Goal: Task Accomplishment & Management: Manage account settings

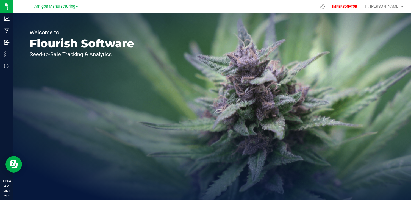
click at [54, 7] on span "Amigos Manufacturing" at bounding box center [54, 6] width 41 height 5
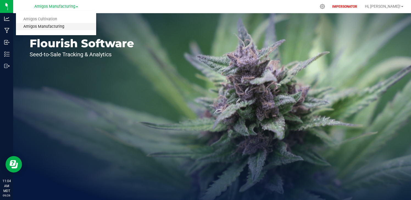
click at [48, 23] on link "Amigos Manufacturing" at bounding box center [56, 26] width 80 height 7
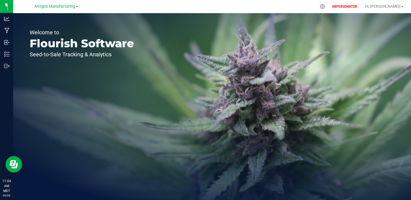
click at [52, 12] on nav "Amigos Manufacturing Amigos Cultivation Amigos Manufacturing IMPERSONATOR Hi, […" at bounding box center [212, 6] width 398 height 13
click at [57, 5] on span "Amigos Manufacturing" at bounding box center [54, 6] width 41 height 5
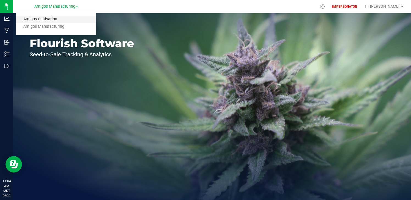
click at [52, 19] on link "Amigos Cultivation" at bounding box center [56, 19] width 80 height 7
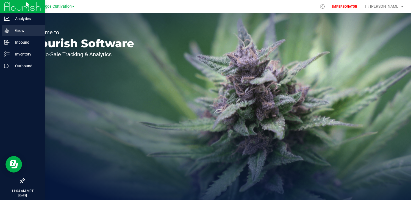
click at [15, 32] on p "Grow" at bounding box center [26, 30] width 33 height 7
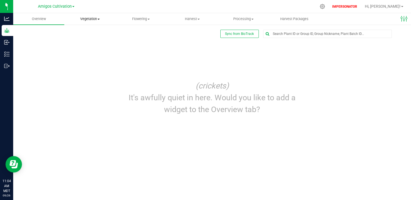
click at [94, 18] on span "Vegetation" at bounding box center [90, 18] width 51 height 5
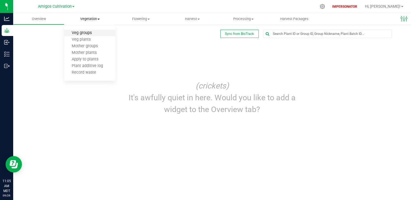
click at [82, 34] on span "Veg groups" at bounding box center [81, 33] width 35 height 5
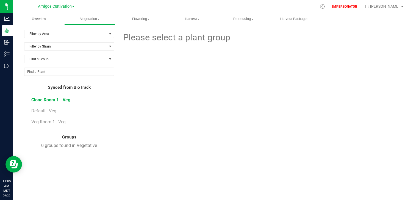
click at [51, 101] on span "Clone Room 1 - Veg" at bounding box center [50, 99] width 39 height 5
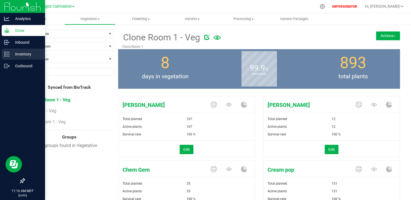
click at [20, 52] on p "Inventory" at bounding box center [26, 54] width 33 height 7
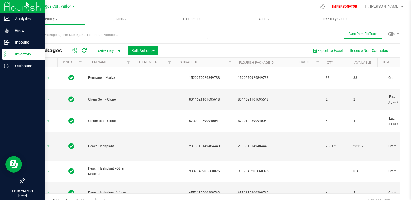
click at [61, 3] on div "Amigos Cultivation Amigos Cultivation Amigos Manufacturing" at bounding box center [56, 6] width 37 height 7
click at [10, 32] on p "Grow" at bounding box center [26, 30] width 33 height 7
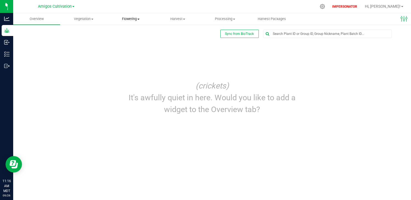
click at [129, 21] on span "Flowering" at bounding box center [131, 18] width 46 height 5
click at [130, 40] on span "Flowering groups" at bounding box center [130, 39] width 46 height 5
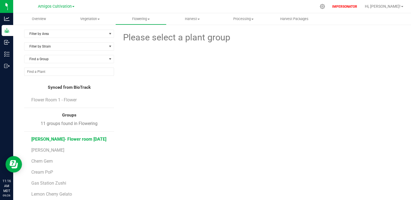
click at [84, 140] on span "[PERSON_NAME]- Flower room [DATE]" at bounding box center [68, 138] width 75 height 5
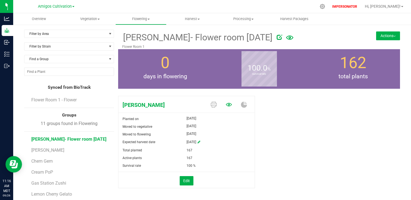
click at [226, 102] on icon at bounding box center [229, 105] width 6 height 6
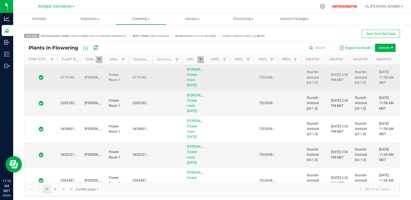
click at [43, 79] on icon at bounding box center [41, 77] width 5 height 5
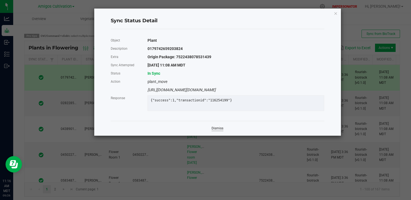
click at [219, 131] on link "Dismiss" at bounding box center [217, 128] width 12 height 5
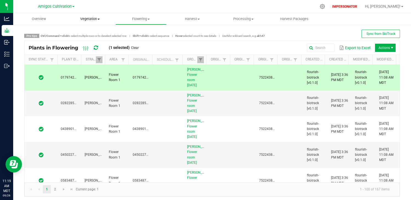
click at [92, 18] on span "Vegetation" at bounding box center [90, 18] width 51 height 5
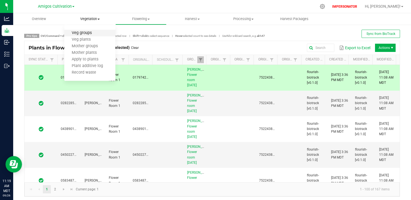
click at [90, 31] on span "Veg groups" at bounding box center [81, 33] width 35 height 5
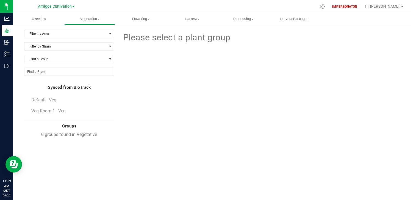
click at [49, 106] on li "Veg Room 1 - Veg" at bounding box center [70, 110] width 79 height 15
click at [49, 102] on span "Default - Veg" at bounding box center [44, 99] width 26 height 5
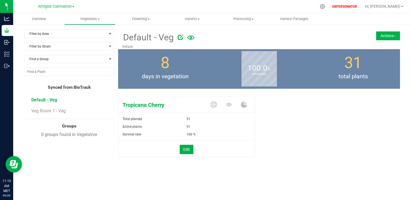
click at [186, 144] on div "Edit" at bounding box center [186, 149] width 144 height 16
click at [191, 151] on button "Edit" at bounding box center [187, 149] width 14 height 9
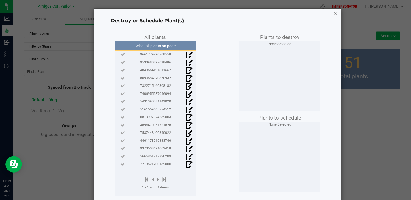
click at [334, 15] on icon "button" at bounding box center [336, 13] width 4 height 7
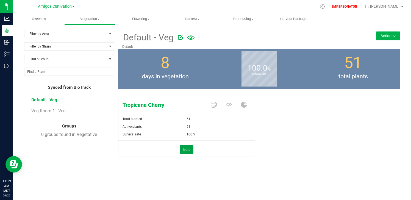
click at [180, 151] on button "Edit" at bounding box center [187, 149] width 14 height 9
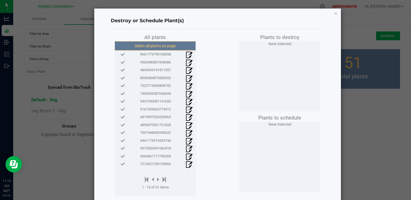
click at [161, 47] on button "Select all plants on page" at bounding box center [155, 45] width 84 height 9
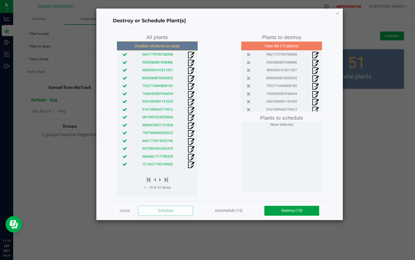
click at [283, 200] on span "Destroy (15)" at bounding box center [291, 210] width 21 height 4
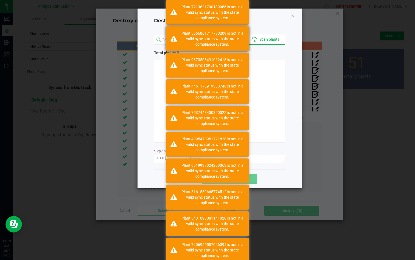
click at [192, 45] on div "Plant 5666861717790209 is not in a valid sync status with the state compliance …" at bounding box center [212, 38] width 65 height 16
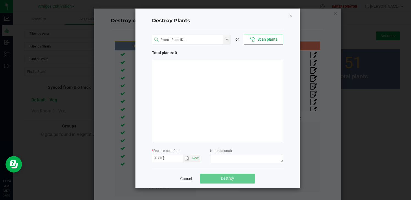
click at [187, 177] on link "Cancel" at bounding box center [186, 178] width 12 height 5
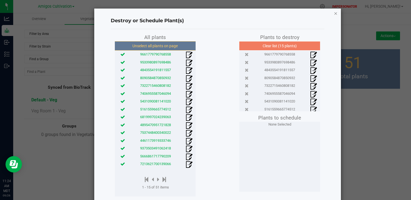
click at [334, 13] on icon "button" at bounding box center [336, 13] width 4 height 7
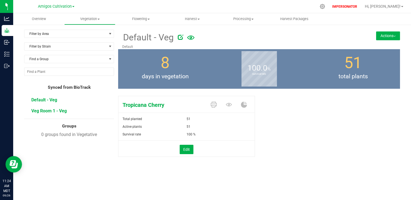
click at [45, 111] on span "Veg Room 1 - Veg" at bounding box center [48, 110] width 35 height 5
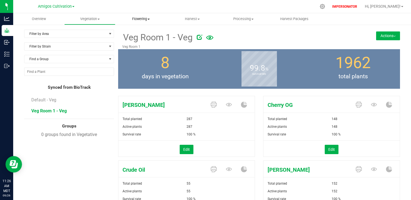
click at [140, 19] on span "Flowering" at bounding box center [141, 18] width 51 height 5
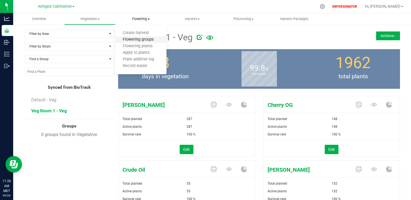
click at [137, 39] on span "Flowering groups" at bounding box center [138, 39] width 46 height 5
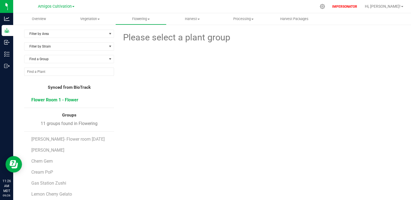
click at [65, 102] on span "Flower Room 1 - Flower" at bounding box center [54, 99] width 47 height 5
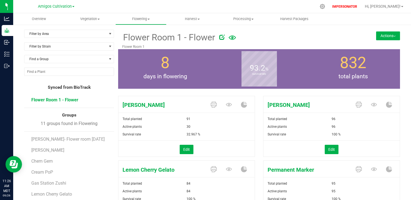
click at [69, 103] on li "Flower Room 1 - Flower" at bounding box center [70, 99] width 79 height 15
click at [58, 137] on span "[PERSON_NAME]- Flower room [DATE]" at bounding box center [68, 138] width 75 height 5
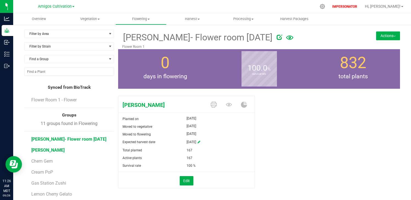
click at [46, 152] on span "[PERSON_NAME]" at bounding box center [47, 149] width 33 height 5
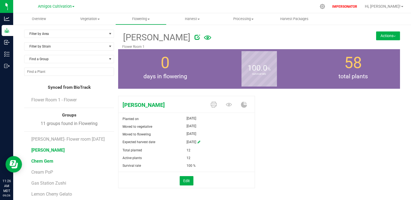
click at [48, 161] on span "Chem Gem" at bounding box center [42, 160] width 22 height 5
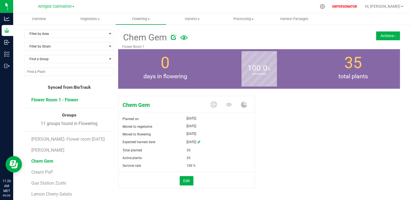
click at [64, 98] on span "Flower Room 1 - Flower" at bounding box center [54, 99] width 47 height 5
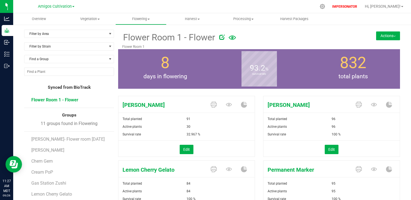
click at [61, 99] on span "Flower Room 1 - Flower" at bounding box center [54, 99] width 47 height 5
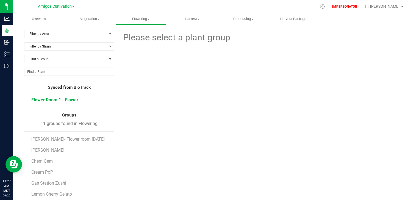
click at [75, 99] on span "Flower Room 1 - Flower" at bounding box center [54, 99] width 47 height 5
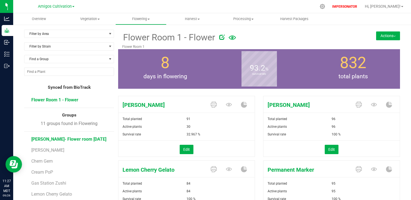
click at [47, 137] on span "[PERSON_NAME]- Flower room [DATE]" at bounding box center [68, 138] width 75 height 5
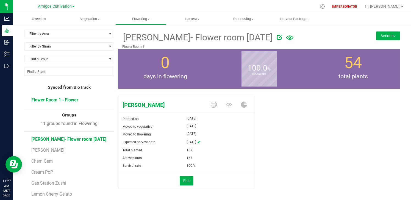
click at [69, 100] on span "Flower Room 1 - Flower" at bounding box center [54, 99] width 47 height 5
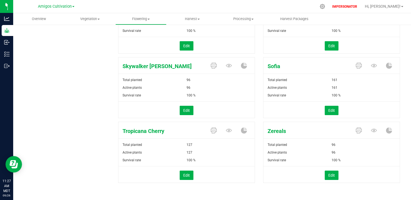
scroll to position [234, 0]
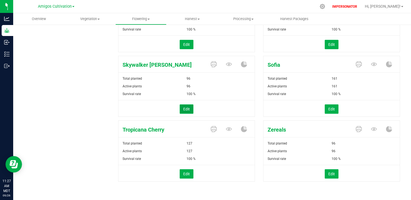
click at [180, 112] on button "Edit" at bounding box center [187, 108] width 14 height 9
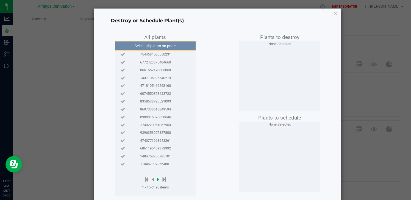
click at [157, 179] on icon at bounding box center [158, 179] width 2 height 6
click at [156, 179] on div at bounding box center [156, 179] width 29 height 7
click at [158, 179] on icon at bounding box center [159, 179] width 2 height 6
click at [161, 62] on span "3340166099178699" at bounding box center [155, 62] width 31 height 5
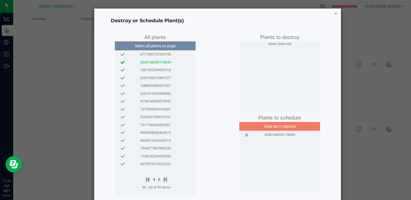
click at [334, 14] on icon "button" at bounding box center [336, 13] width 4 height 7
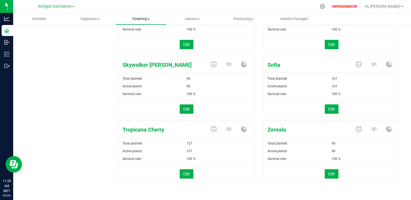
click at [141, 18] on span "Flowering" at bounding box center [141, 18] width 51 height 5
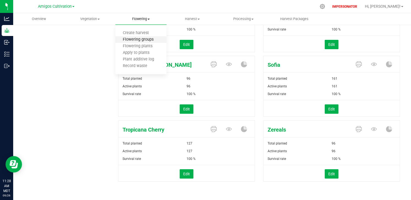
click at [133, 40] on span "Flowering groups" at bounding box center [138, 39] width 46 height 5
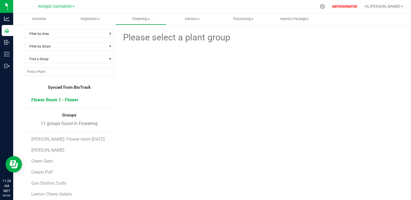
click at [56, 101] on span "Flower Room 1 - Flower" at bounding box center [54, 99] width 47 height 5
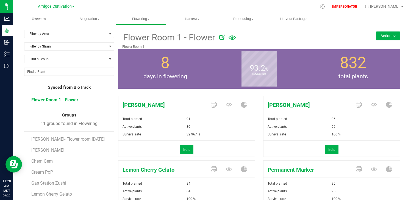
click at [380, 37] on button "Actions" at bounding box center [388, 35] width 24 height 9
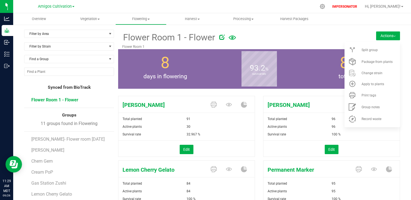
click at [381, 36] on button "Actions" at bounding box center [388, 35] width 24 height 9
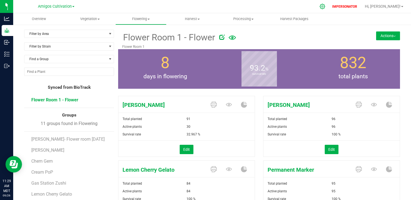
click at [325, 6] on icon at bounding box center [322, 7] width 6 height 6
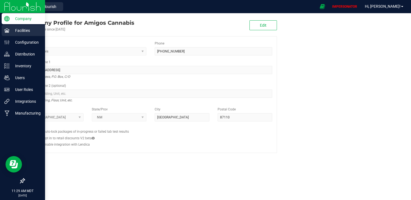
click at [19, 30] on p "Facilities" at bounding box center [26, 30] width 33 height 7
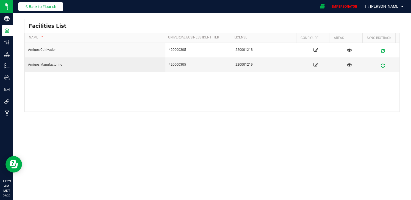
click at [30, 6] on span "Back to Flourish" at bounding box center [42, 6] width 27 height 4
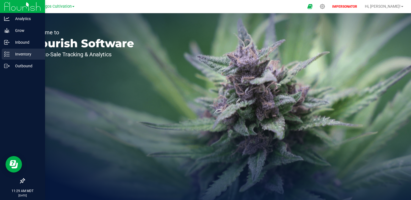
click at [23, 52] on p "Inventory" at bounding box center [26, 54] width 33 height 7
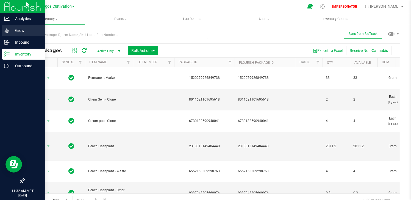
click at [16, 27] on p "Grow" at bounding box center [26, 30] width 33 height 7
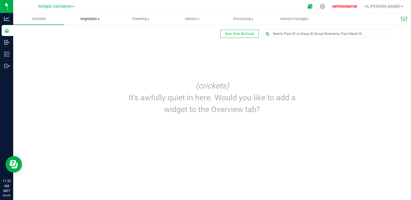
click at [93, 18] on span "Vegetation" at bounding box center [90, 18] width 51 height 5
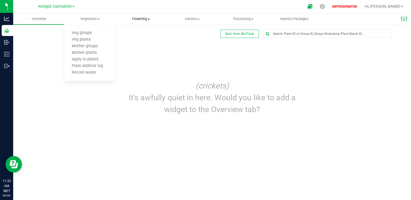
click at [134, 19] on span "Flowering" at bounding box center [141, 18] width 51 height 5
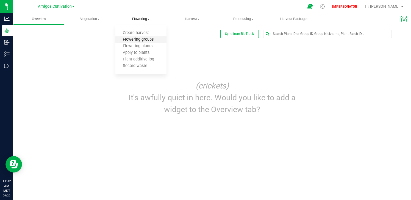
click at [135, 39] on span "Flowering groups" at bounding box center [138, 39] width 46 height 5
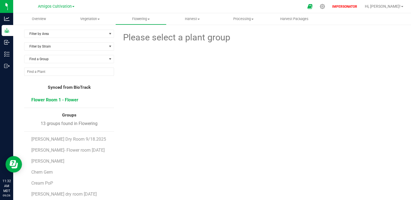
click at [56, 98] on span "Flower Room 1 - Flower" at bounding box center [54, 99] width 47 height 5
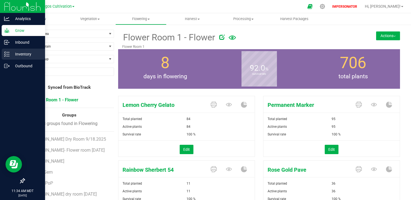
click at [13, 52] on p "Inventory" at bounding box center [26, 54] width 33 height 7
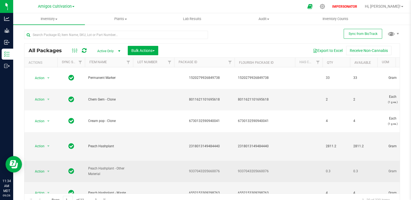
drag, startPoint x: 88, startPoint y: 168, endPoint x: 102, endPoint y: 175, distance: 16.0
click at [101, 174] on span "Peach Hashplant - Other Material" at bounding box center [108, 171] width 41 height 10
click at [102, 175] on span "Peach Hashplant - Other Material" at bounding box center [108, 171] width 41 height 10
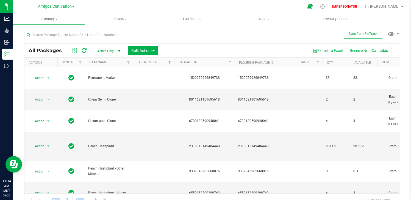
drag, startPoint x: 67, startPoint y: 193, endPoint x: 91, endPoint y: 196, distance: 24.6
click at [91, 196] on div "Page 1 of 11 1 - 20 of 220 items" at bounding box center [211, 199] width 375 height 13
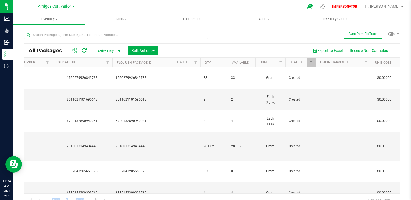
scroll to position [0, 127]
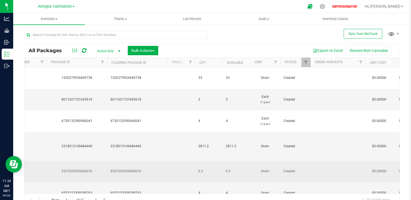
click at [233, 172] on span "0.3" at bounding box center [236, 171] width 21 height 5
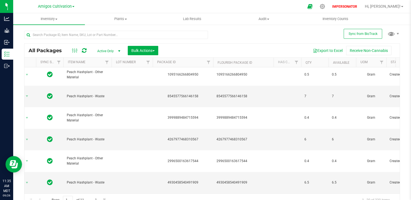
scroll to position [0, 0]
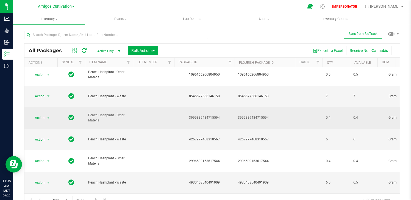
drag, startPoint x: 321, startPoint y: 115, endPoint x: 335, endPoint y: 115, distance: 14.3
click at [334, 116] on span "0.4" at bounding box center [336, 117] width 21 height 5
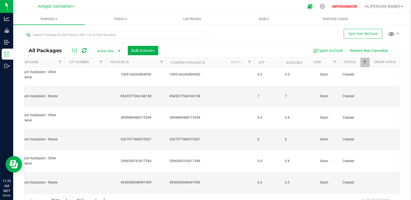
scroll to position [0, 71]
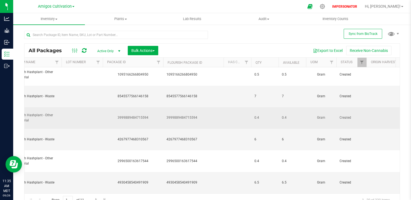
click at [261, 115] on span "0.4" at bounding box center [264, 117] width 21 height 5
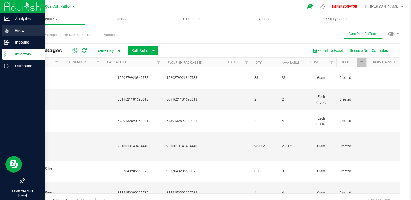
click at [8, 35] on div "Grow" at bounding box center [23, 30] width 43 height 11
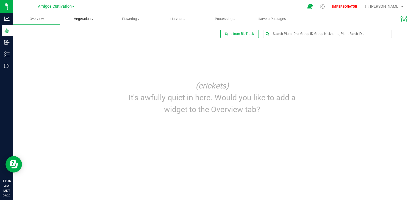
click at [86, 19] on span "Vegetation" at bounding box center [83, 18] width 46 height 5
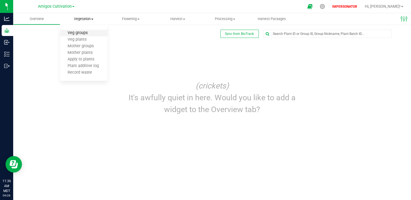
click at [84, 34] on span "Veg groups" at bounding box center [77, 33] width 35 height 5
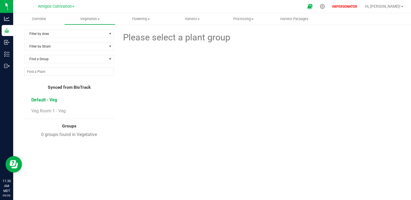
click at [48, 101] on span "Default - Veg" at bounding box center [44, 99] width 26 height 5
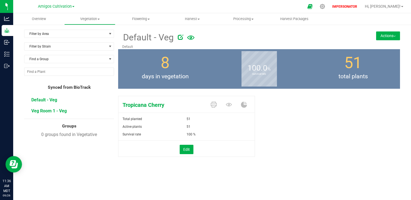
click at [51, 112] on span "Veg Room 1 - Veg" at bounding box center [48, 110] width 35 height 5
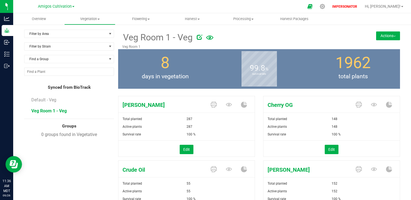
click at [381, 36] on button "Actions" at bounding box center [388, 35] width 24 height 9
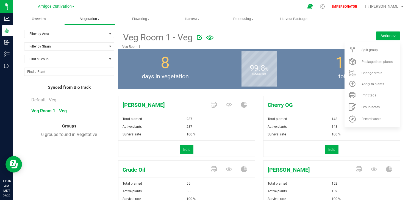
click at [95, 18] on span "Vegetation" at bounding box center [90, 18] width 51 height 5
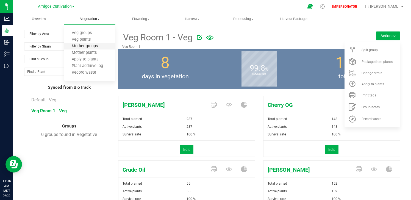
click at [91, 47] on span "Mother groups" at bounding box center [84, 46] width 41 height 5
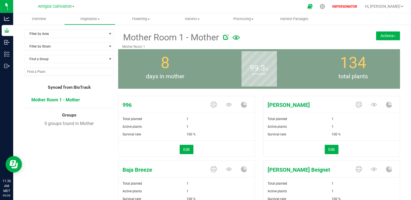
click at [384, 37] on button "Actions" at bounding box center [388, 35] width 24 height 9
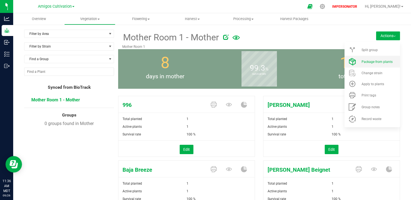
click at [373, 65] on li "Package from plants" at bounding box center [371, 62] width 55 height 12
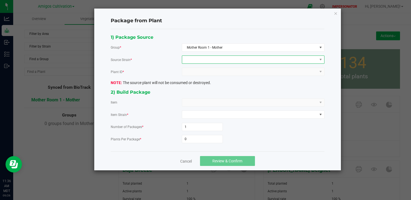
click at [207, 62] on span at bounding box center [249, 60] width 135 height 8
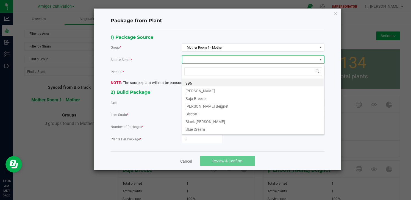
scroll to position [167, 0]
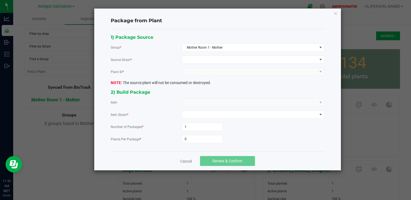
click at [166, 64] on div "1) Package Source Group * Mother Room 1 - Mother Source Strain * Plant ID * The…" at bounding box center [218, 91] width 222 height 114
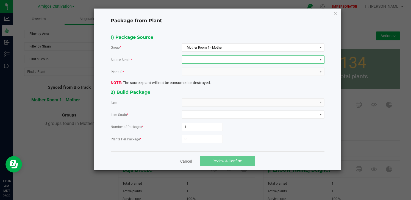
click at [208, 56] on span at bounding box center [249, 60] width 135 height 8
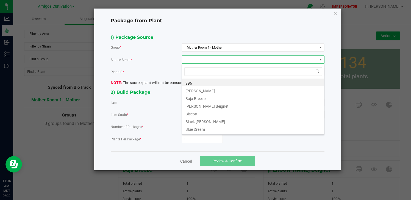
scroll to position [8, 143]
click at [202, 84] on li "996" at bounding box center [253, 83] width 142 height 8
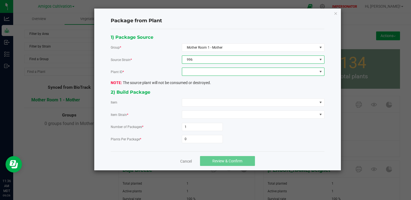
click at [235, 75] on span at bounding box center [249, 72] width 135 height 8
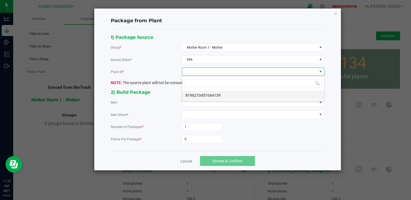
click at [216, 96] on li "8196210451044139" at bounding box center [253, 95] width 142 height 9
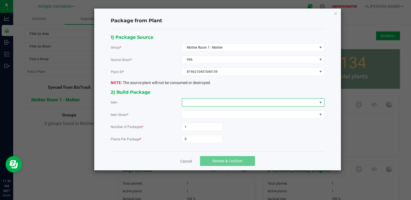
click at [214, 103] on span at bounding box center [249, 103] width 135 height 8
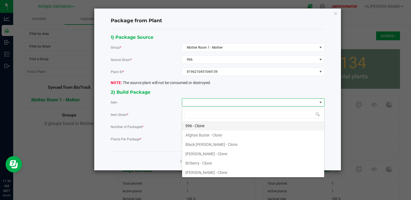
click at [202, 126] on Clone "996 - Clone" at bounding box center [253, 125] width 142 height 9
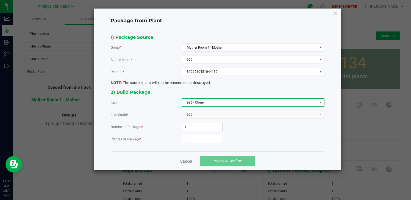
click at [196, 127] on input "1" at bounding box center [202, 127] width 40 height 8
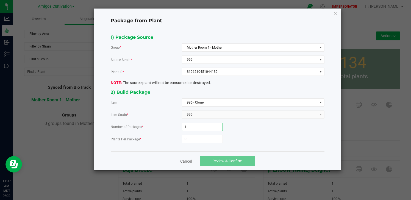
click at [194, 127] on input "1" at bounding box center [202, 127] width 40 height 8
click at [191, 141] on input "0" at bounding box center [202, 139] width 40 height 8
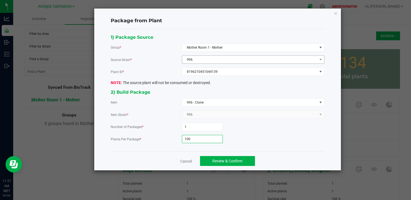
type input "100"
click at [222, 58] on span "996" at bounding box center [249, 60] width 135 height 8
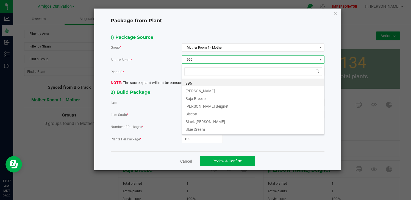
click at [166, 74] on div "Plant ID *" at bounding box center [146, 72] width 71 height 6
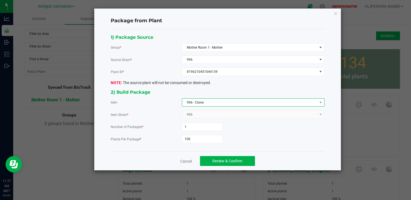
click at [223, 100] on span "996 - Clone" at bounding box center [249, 103] width 135 height 8
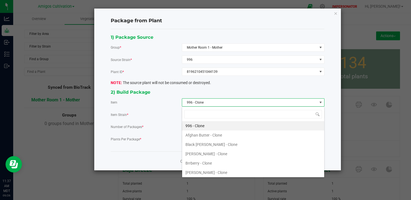
click at [287, 26] on div "Package from Plant" at bounding box center [218, 21] width 214 height 16
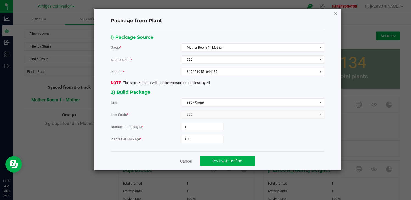
click at [334, 13] on icon "button" at bounding box center [336, 13] width 4 height 7
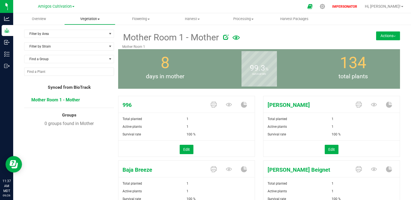
click at [87, 18] on span "Vegetation" at bounding box center [90, 18] width 51 height 5
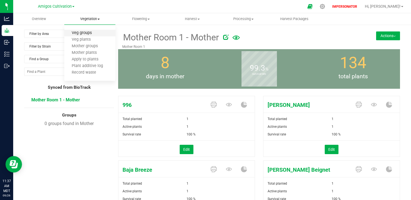
click at [81, 33] on span "Veg groups" at bounding box center [81, 33] width 35 height 5
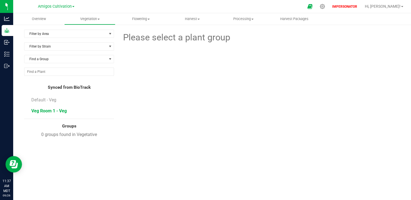
click at [53, 110] on span "Veg Room 1 - Veg" at bounding box center [48, 110] width 35 height 5
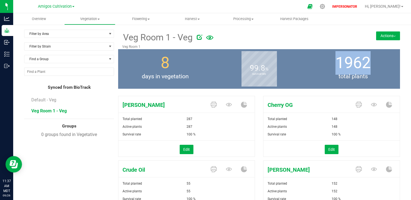
drag, startPoint x: 329, startPoint y: 57, endPoint x: 364, endPoint y: 57, distance: 35.2
click at [364, 57] on div "1962 total plants" at bounding box center [353, 69] width 94 height 40
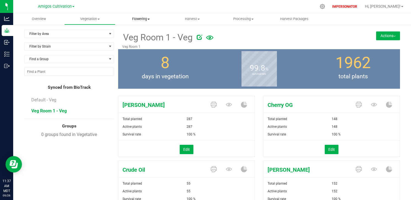
click at [138, 18] on span "Flowering" at bounding box center [141, 18] width 51 height 5
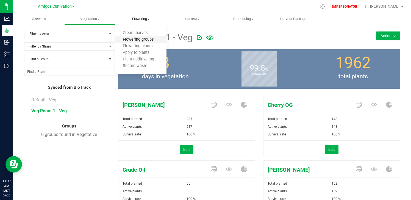
click at [138, 38] on span "Flowering groups" at bounding box center [138, 39] width 46 height 5
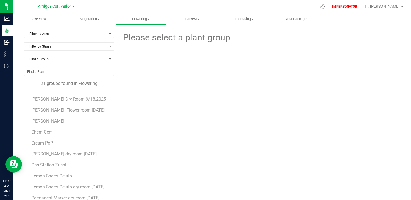
scroll to position [92, 0]
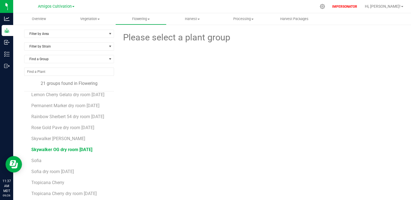
click at [67, 152] on span "Skywalker OG dry room 9-18-2025" at bounding box center [61, 149] width 61 height 5
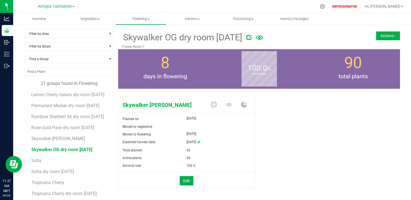
click at [383, 36] on button "Actions" at bounding box center [388, 35] width 24 height 9
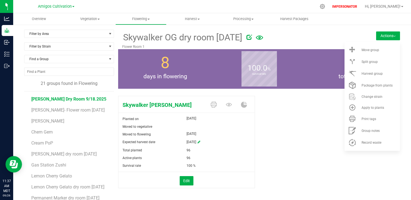
click at [79, 99] on span "[PERSON_NAME] Dry Room 9/18.2025" at bounding box center [68, 98] width 75 height 5
click at [88, 13] on link "Vegetation Veg groups Veg plants Mother groups Mother plants Apply to plants Pl…" at bounding box center [89, 19] width 51 height 12
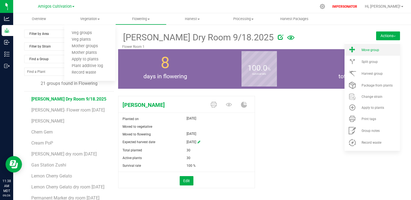
click at [370, 53] on li "Move group" at bounding box center [371, 50] width 55 height 12
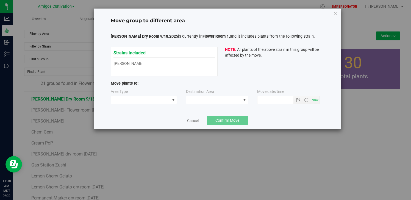
type input "9/26/2025 11:38 AM"
click at [165, 99] on span at bounding box center [140, 100] width 59 height 8
click at [137, 111] on li "Vegetative" at bounding box center [144, 109] width 66 height 9
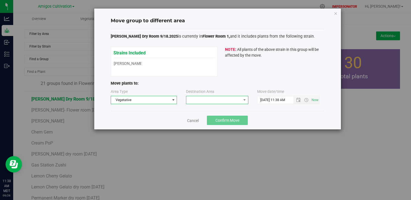
click at [200, 97] on span at bounding box center [213, 100] width 55 height 8
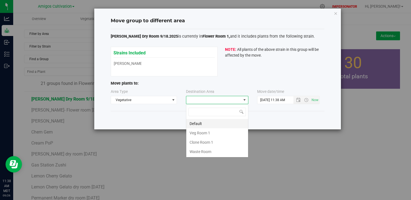
scroll to position [8, 62]
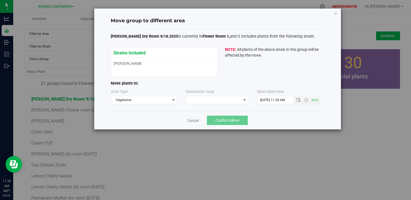
click at [236, 68] on div "Strains Included Brock Purdy Brock Purdy NOTE: All plants of the above strain i…" at bounding box center [218, 62] width 214 height 30
click at [193, 122] on link "Cancel" at bounding box center [193, 120] width 12 height 5
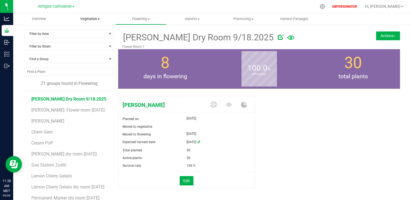
click at [89, 15] on uib-tab-heading "Vegetation Veg groups Veg plants Mother groups Mother plants Apply to plants Pl…" at bounding box center [90, 18] width 51 height 11
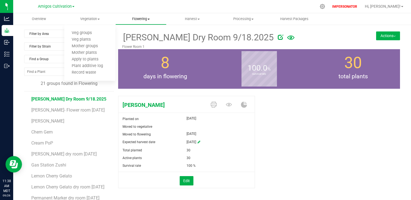
click at [136, 17] on span "Flowering" at bounding box center [141, 18] width 51 height 5
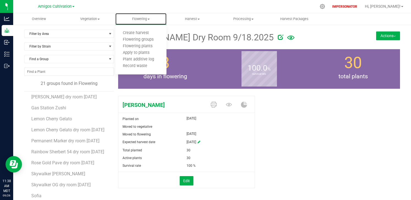
scroll to position [118, 0]
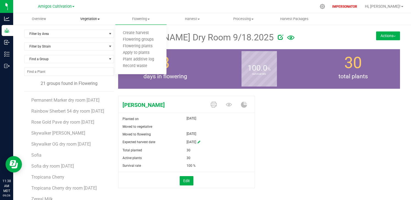
click at [94, 20] on span "Vegetation" at bounding box center [90, 18] width 51 height 5
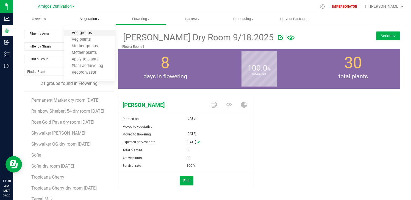
click at [88, 32] on span "Veg groups" at bounding box center [81, 33] width 35 height 5
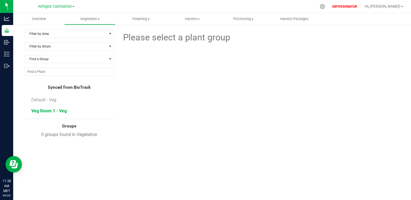
click at [55, 113] on span "Veg Room 1 - Veg" at bounding box center [48, 110] width 35 height 5
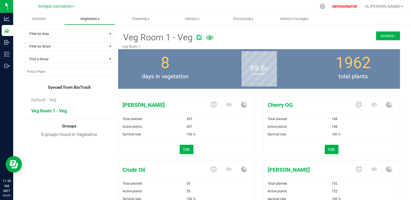
click at [93, 18] on span "Vegetation" at bounding box center [90, 18] width 51 height 5
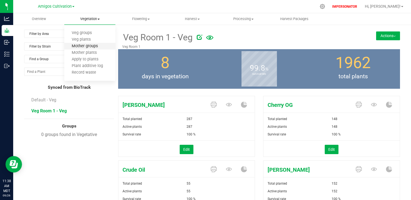
click at [91, 46] on span "Mother groups" at bounding box center [84, 46] width 41 height 5
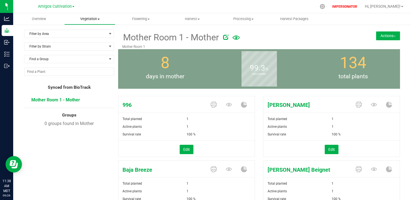
click at [100, 19] on span at bounding box center [98, 19] width 2 height 1
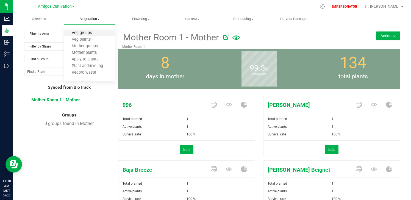
click at [97, 33] on span "Veg groups" at bounding box center [81, 33] width 35 height 5
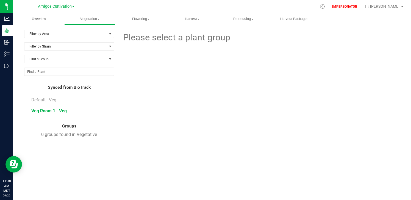
click at [62, 113] on span "Veg Room 1 - Veg" at bounding box center [48, 110] width 35 height 5
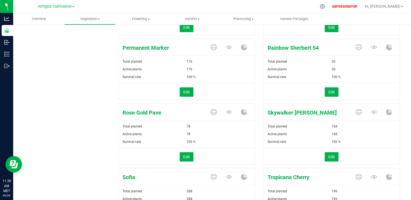
scroll to position [284, 0]
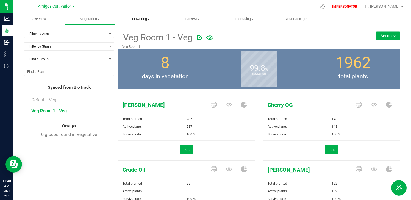
click at [143, 20] on span "Flowering" at bounding box center [141, 18] width 51 height 5
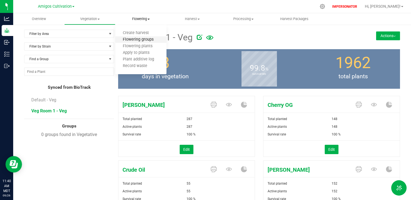
click at [138, 39] on span "Flowering groups" at bounding box center [138, 39] width 46 height 5
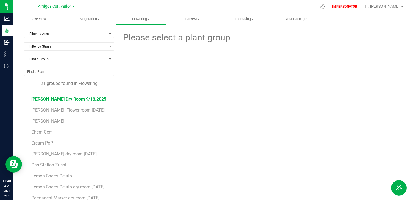
click at [71, 99] on span "[PERSON_NAME] Dry Room 9/18.2025" at bounding box center [68, 98] width 75 height 5
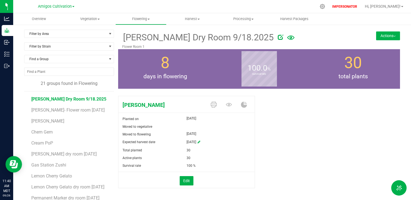
drag, startPoint x: 185, startPoint y: 155, endPoint x: 200, endPoint y: 155, distance: 14.6
click at [200, 155] on div "Active plants 30" at bounding box center [186, 158] width 136 height 8
click at [200, 156] on div "30" at bounding box center [220, 158] width 68 height 8
click at [82, 13] on uib-tab-heading "Vegetation Veg groups Veg plants Mother groups Mother plants Apply to plants Pl…" at bounding box center [90, 18] width 51 height 11
drag, startPoint x: 181, startPoint y: 116, endPoint x: 215, endPoint y: 116, distance: 33.5
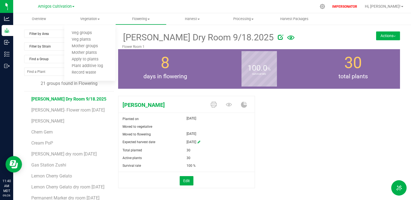
click at [215, 116] on div "Planted on Jan 23, 2025" at bounding box center [186, 119] width 136 height 8
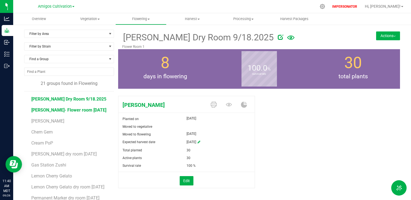
click at [87, 112] on li "[PERSON_NAME]- Flower room [DATE]" at bounding box center [70, 107] width 79 height 11
click at [87, 109] on li "[PERSON_NAME]- Flower room [DATE]" at bounding box center [70, 107] width 79 height 11
click at [45, 133] on span "Chem Gem" at bounding box center [42, 131] width 22 height 5
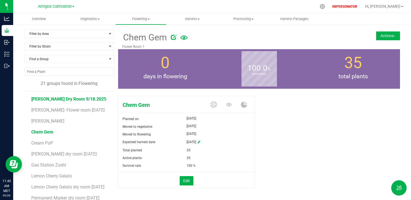
click at [53, 98] on span "[PERSON_NAME] Dry Room 9/18.2025" at bounding box center [68, 98] width 75 height 5
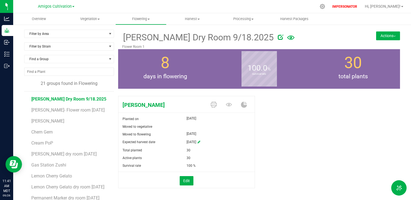
scroll to position [118, 0]
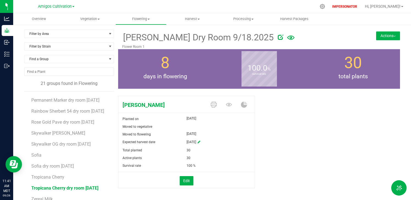
click at [70, 186] on span "Tropicana Cherry dry room 9-18-2025" at bounding box center [64, 187] width 67 height 5
drag, startPoint x: 185, startPoint y: 151, endPoint x: 209, endPoint y: 151, distance: 24.7
click at [209, 151] on div "127" at bounding box center [199, 150] width 27 height 8
click at [394, 36] on button "Actions" at bounding box center [388, 35] width 24 height 9
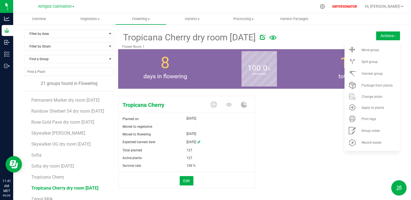
click at [394, 36] on button "Actions" at bounding box center [388, 35] width 24 height 9
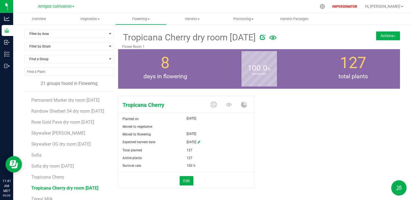
scroll to position [124, 0]
click at [155, 155] on div "Active plants" at bounding box center [152, 158] width 68 height 8
click at [87, 19] on span "Vegetation" at bounding box center [89, 18] width 51 height 5
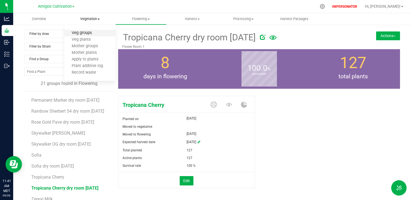
click at [81, 33] on span "Veg groups" at bounding box center [81, 33] width 35 height 5
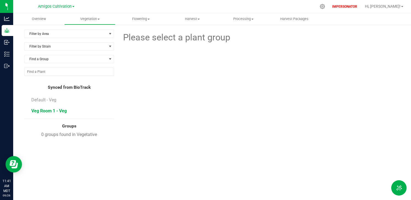
click at [45, 109] on span "Veg Room 1 - Veg" at bounding box center [48, 110] width 35 height 5
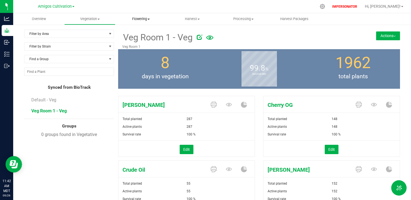
click at [144, 14] on uib-tab-heading "Flowering Create harvest Flowering groups Flowering plants Apply to plants Plan…" at bounding box center [141, 18] width 51 height 11
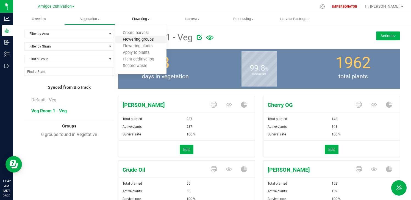
click at [139, 39] on span "Flowering groups" at bounding box center [138, 39] width 46 height 5
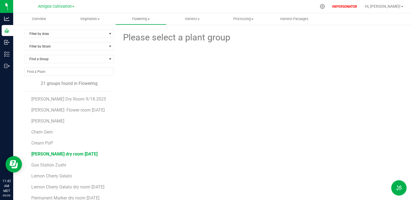
click at [81, 156] on span "[PERSON_NAME] dry room [DATE]" at bounding box center [64, 153] width 66 height 5
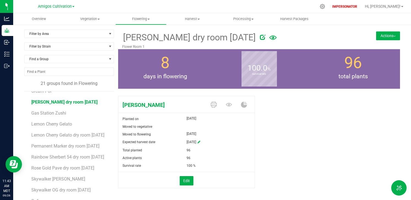
scroll to position [47, 0]
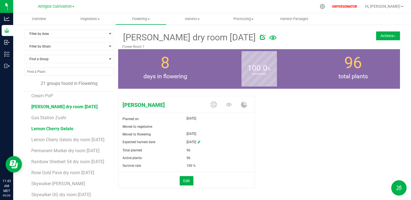
click at [62, 127] on span "Lemon Cherry Gelato" at bounding box center [52, 128] width 42 height 5
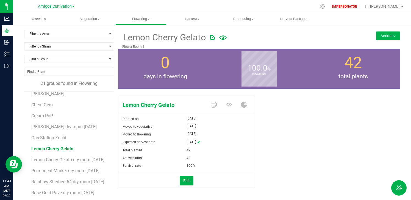
scroll to position [27, 0]
click at [76, 158] on span "Lemon Cherry Gelato dry room 9-18-2025" at bounding box center [68, 159] width 75 height 5
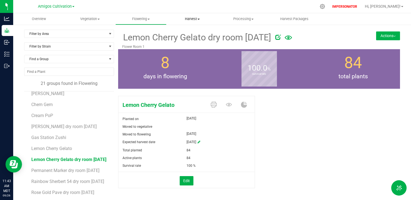
click at [189, 21] on span "Harvest" at bounding box center [192, 18] width 51 height 5
click at [183, 33] on span "Harvests" at bounding box center [181, 33] width 30 height 5
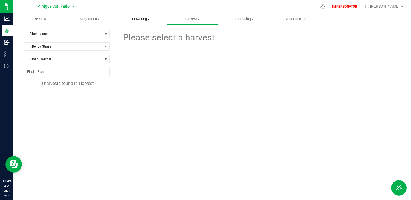
click at [146, 21] on uib-tab-heading "Flowering Create harvest Flowering groups Flowering plants Apply to plants Plan…" at bounding box center [141, 18] width 51 height 11
click at [139, 42] on li "Flowering groups" at bounding box center [140, 40] width 51 height 7
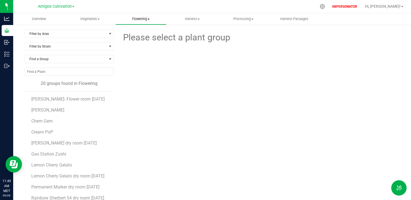
click at [143, 19] on span "Flowering" at bounding box center [141, 18] width 51 height 5
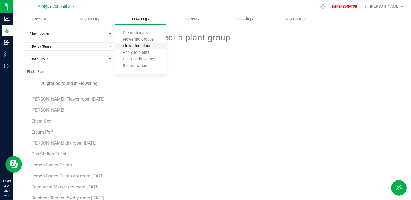
click at [137, 45] on span "Flowering plants" at bounding box center [137, 46] width 44 height 5
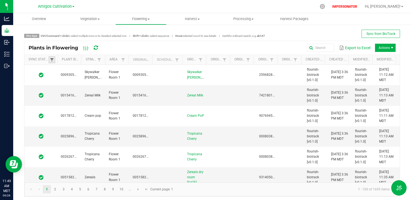
click at [52, 59] on span at bounding box center [52, 60] width 4 height 4
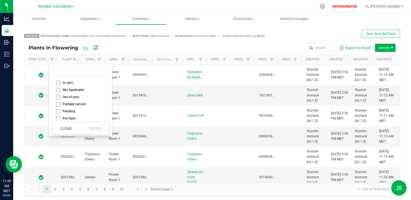
click at [60, 96] on li "Out of sync" at bounding box center [78, 96] width 53 height 7
checkbox sync "true"
click at [100, 133] on button "Filter" at bounding box center [94, 128] width 27 height 12
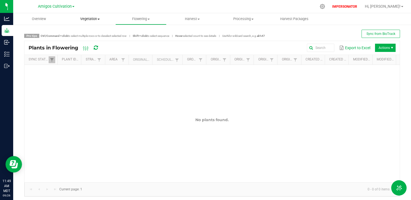
click at [94, 18] on span "Vegetation" at bounding box center [90, 18] width 51 height 5
click at [88, 37] on li "Veg plants" at bounding box center [89, 40] width 51 height 7
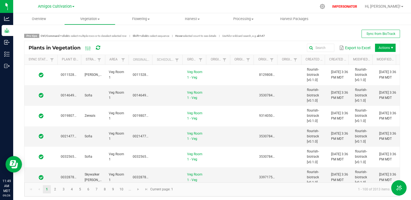
click at [51, 64] on th "Sync Status" at bounding box center [40, 60] width 33 height 10
click at [51, 60] on span at bounding box center [52, 60] width 4 height 4
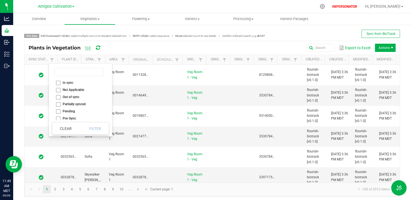
click at [58, 98] on li "Out of sync" at bounding box center [78, 96] width 53 height 7
checkbox sync "true"
click at [91, 131] on button "Filter" at bounding box center [94, 128] width 27 height 12
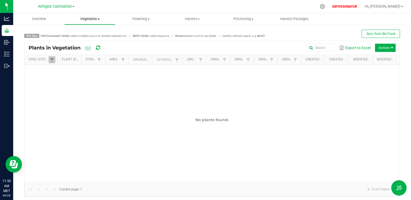
click at [96, 17] on span "Vegetation" at bounding box center [90, 18] width 51 height 5
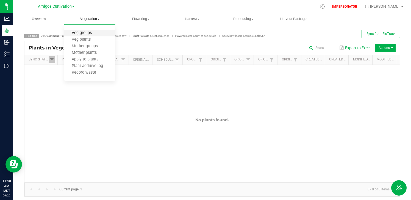
click at [87, 35] on span "Veg groups" at bounding box center [81, 33] width 35 height 5
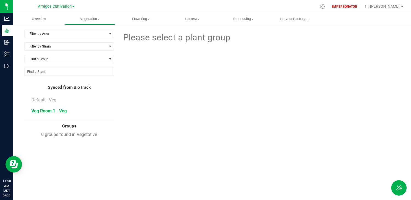
click at [51, 111] on span "Veg Room 1 - Veg" at bounding box center [48, 110] width 35 height 5
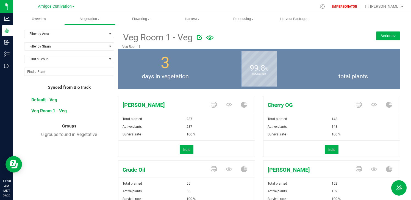
click at [52, 98] on span "Default - Veg" at bounding box center [44, 99] width 26 height 5
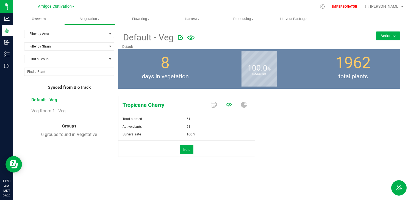
click at [230, 103] on icon at bounding box center [229, 105] width 6 height 4
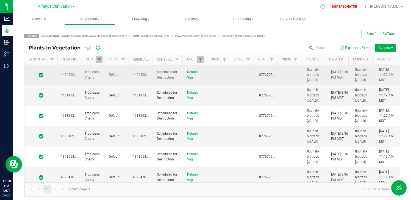
click at [41, 75] on icon at bounding box center [41, 74] width 5 height 5
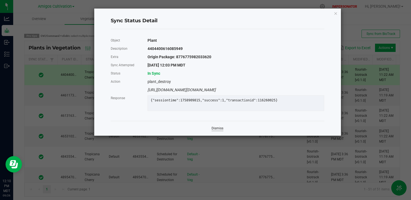
click at [214, 130] on link "Dismiss" at bounding box center [217, 128] width 12 height 5
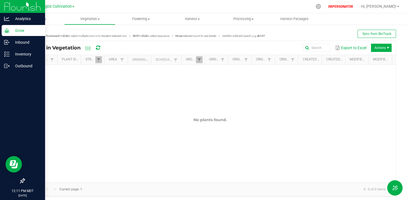
click at [16, 30] on p "Grow" at bounding box center [26, 30] width 33 height 7
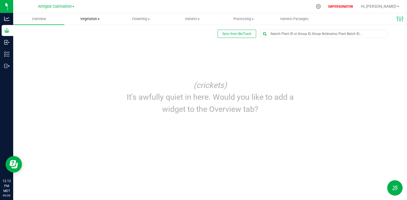
click at [87, 22] on uib-tab-heading "Vegetation Veg groups Veg plants Mother groups Mother plants Apply to plants Pl…" at bounding box center [90, 18] width 51 height 11
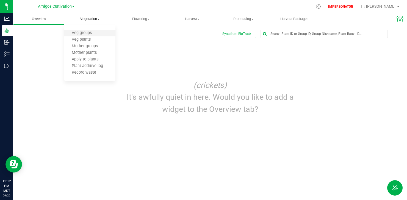
click at [84, 36] on li "Veg groups" at bounding box center [89, 33] width 51 height 7
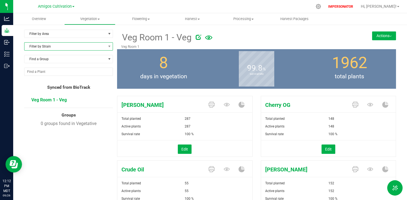
click at [58, 48] on span "Filter by Strain" at bounding box center [64, 47] width 81 height 8
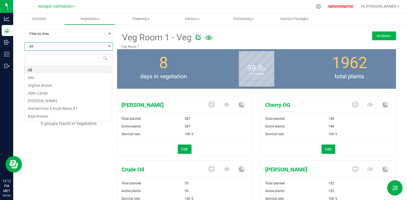
scroll to position [8, 88]
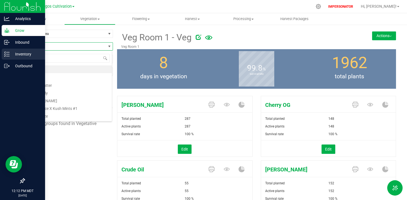
click at [19, 52] on p "Inventory" at bounding box center [26, 54] width 33 height 7
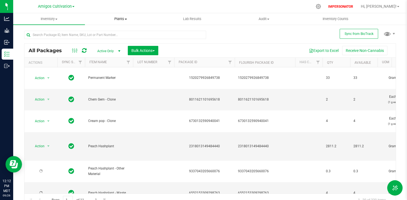
click at [122, 19] on span "Plants" at bounding box center [120, 18] width 71 height 5
click at [115, 34] on span "All plants" at bounding box center [101, 33] width 32 height 5
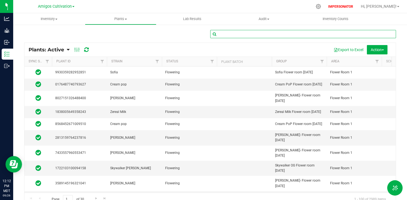
click at [258, 32] on input "text" at bounding box center [303, 34] width 186 height 8
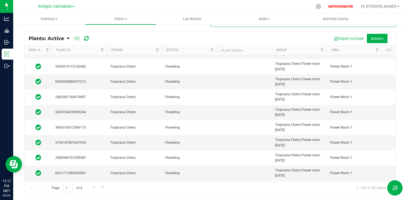
scroll to position [912, 0]
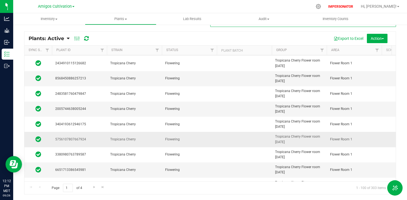
type input "Tropicana Cherry"
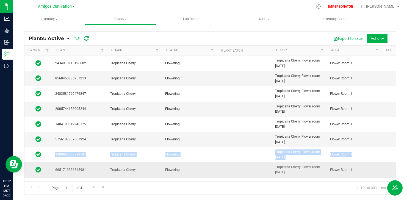
scroll to position [0, 26]
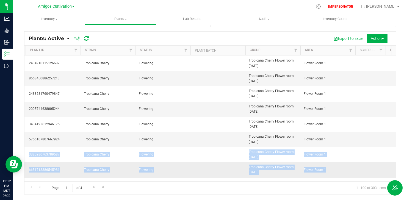
drag, startPoint x: 386, startPoint y: 133, endPoint x: 385, endPoint y: 163, distance: 29.9
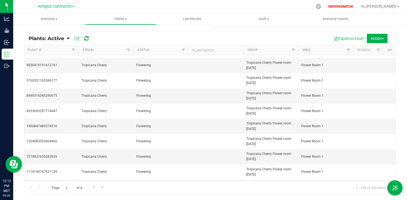
scroll to position [1399, 29]
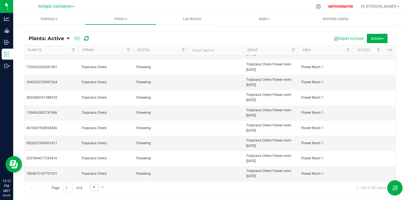
click at [94, 186] on span "Go to the next page" at bounding box center [94, 187] width 4 height 4
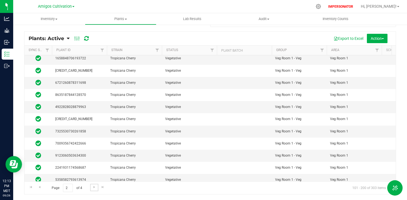
scroll to position [1081, 0]
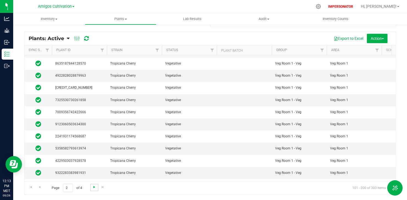
click at [92, 186] on span "Go to the next page" at bounding box center [94, 187] width 4 height 4
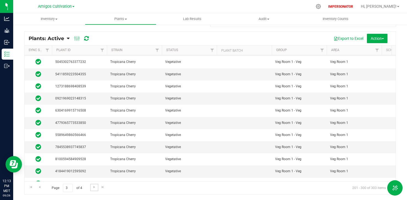
scroll to position [1064, 0]
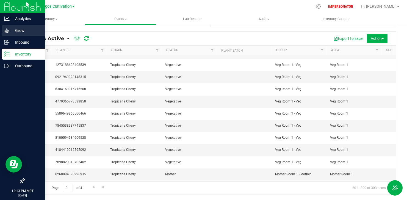
click at [8, 26] on div "Grow" at bounding box center [23, 30] width 43 height 11
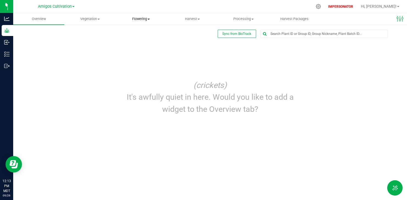
click at [138, 15] on uib-tab-heading "Flowering Create harvest Flowering groups Flowering plants Apply to plants Plan…" at bounding box center [141, 18] width 51 height 11
click at [134, 40] on span "Flowering groups" at bounding box center [138, 39] width 46 height 5
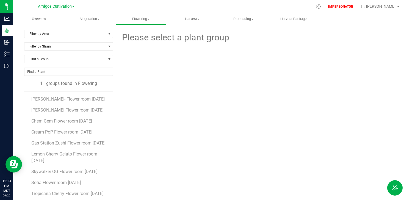
scroll to position [14, 0]
click at [58, 193] on span "Tropicana Cherry Flower room 9/22/2025" at bounding box center [68, 193] width 74 height 5
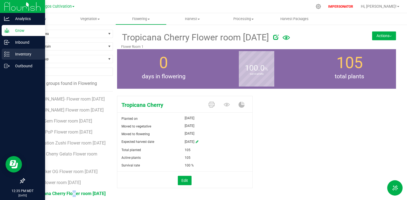
click at [19, 51] on p "Inventory" at bounding box center [26, 54] width 33 height 7
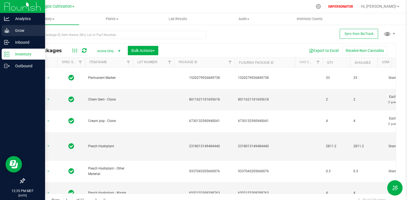
click at [11, 32] on p "Grow" at bounding box center [26, 30] width 33 height 7
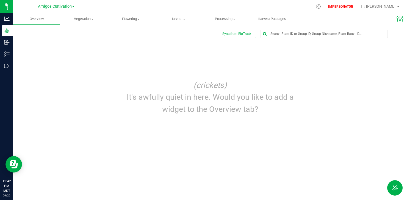
click at [176, 13] on nav "Amigos Cultivation IMPERSONATOR Hi, Jesse!" at bounding box center [210, 6] width 394 height 13
click at [176, 21] on span "Harvest" at bounding box center [178, 18] width 46 height 5
click at [176, 33] on span "Harvests" at bounding box center [169, 33] width 30 height 5
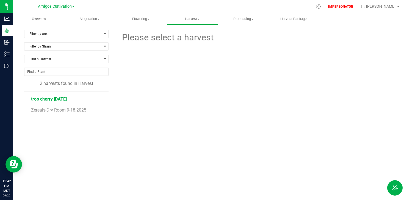
click at [52, 101] on span "trop cherry 9/18/2025" at bounding box center [49, 98] width 36 height 5
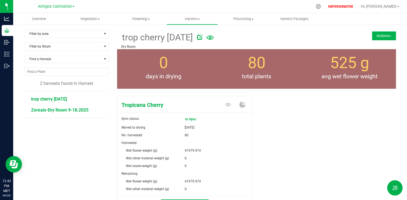
click at [75, 110] on span "Zereals-Dry Room 9-18.2025" at bounding box center [59, 109] width 57 height 5
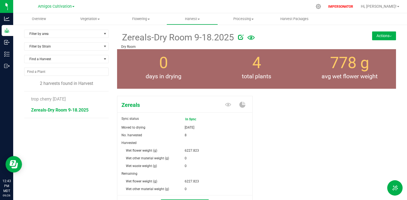
scroll to position [43, 0]
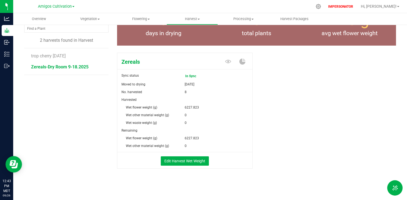
drag, startPoint x: 402, startPoint y: 137, endPoint x: 403, endPoint y: 77, distance: 60.2
click at [403, 77] on div "Overview Vegetation Veg groups Veg plants Mother groups Mother plants Apply to …" at bounding box center [210, 106] width 394 height 187
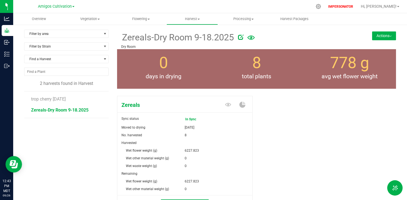
click at [384, 32] on button "Actions" at bounding box center [384, 35] width 24 height 9
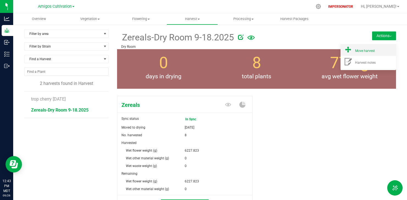
click at [368, 50] on span "Move harvest" at bounding box center [365, 51] width 20 height 4
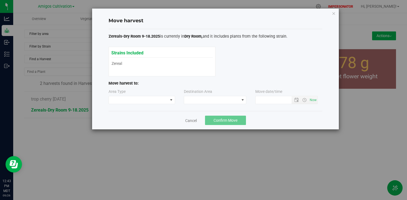
type input "9/26/2025 12:43 PM"
click at [188, 118] on link "Cancel" at bounding box center [191, 120] width 12 height 5
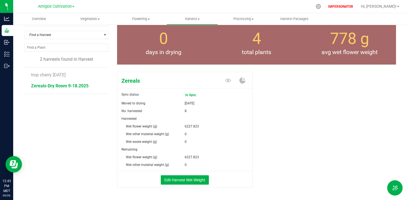
scroll to position [43, 0]
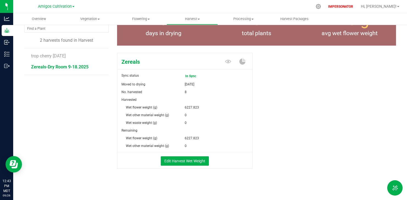
click at [178, 151] on form "Sync status In Sync Moved to drying Sep 26, 2025 No. harvested 8 Harvested Wet …" at bounding box center [184, 120] width 135 height 97
click at [178, 159] on button "Edit Harvest Wet Weight" at bounding box center [185, 160] width 48 height 9
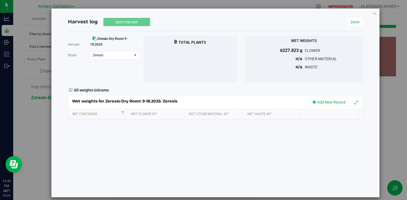
scroll to position [43, 0]
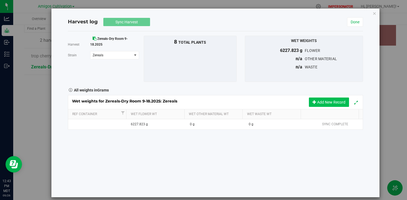
click at [324, 104] on button "Add New Record" at bounding box center [329, 101] width 40 height 9
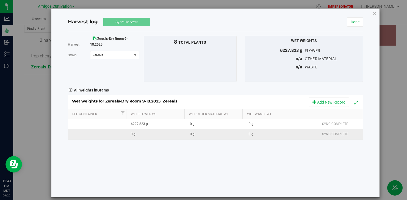
click at [143, 134] on div "0 g" at bounding box center [158, 134] width 55 height 5
click at [131, 135] on div "0 g" at bounding box center [158, 134] width 55 height 5
click at [133, 135] on div "0 g" at bounding box center [158, 134] width 55 height 5
click at [134, 135] on div "0 g" at bounding box center [158, 134] width 55 height 5
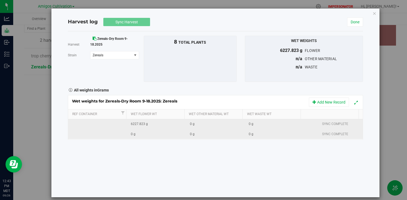
click at [148, 127] on td "6227.823 g" at bounding box center [156, 124] width 59 height 10
click at [149, 124] on div "6227.823 g" at bounding box center [158, 123] width 55 height 5
click at [349, 23] on link "Done" at bounding box center [355, 21] width 16 height 9
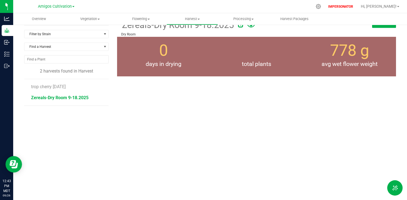
scroll to position [43, 0]
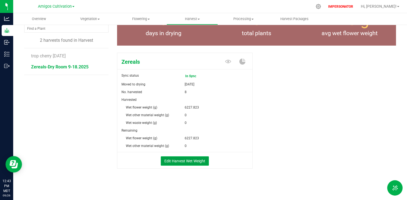
click at [181, 160] on button "Edit Harvest Wet Weight" at bounding box center [185, 160] width 48 height 9
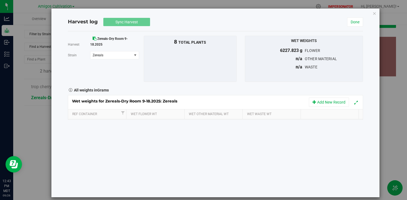
scroll to position [43, 0]
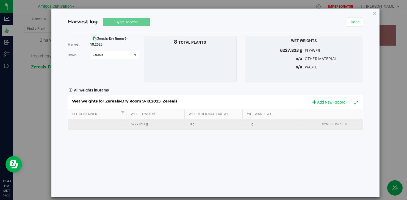
click at [141, 126] on div "6227.823 g" at bounding box center [158, 124] width 55 height 5
click at [144, 125] on div "6227.823 g" at bounding box center [158, 124] width 55 height 5
click at [194, 122] on div "0 g" at bounding box center [217, 124] width 55 height 5
click at [194, 128] on td "0 g" at bounding box center [215, 124] width 59 height 10
click at [245, 125] on td "0 g" at bounding box center [274, 124] width 59 height 10
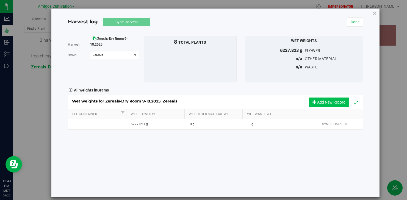
click at [329, 105] on button "Add New Record" at bounding box center [329, 101] width 40 height 9
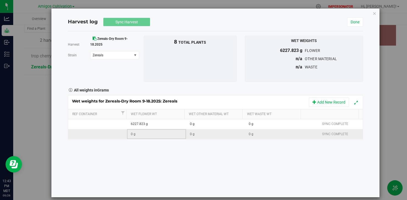
click at [131, 130] on td "0 g" at bounding box center [156, 134] width 59 height 10
click at [132, 137] on td "0 g" at bounding box center [156, 134] width 59 height 10
click at [133, 134] on div "0 g" at bounding box center [158, 134] width 55 height 5
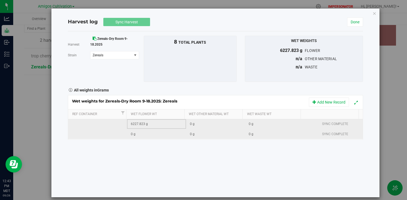
click at [140, 120] on td "6227.823 g" at bounding box center [156, 124] width 59 height 10
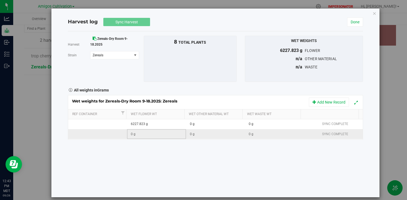
click at [171, 136] on div "0 g" at bounding box center [158, 134] width 55 height 5
click at [353, 19] on link "Done" at bounding box center [355, 21] width 16 height 9
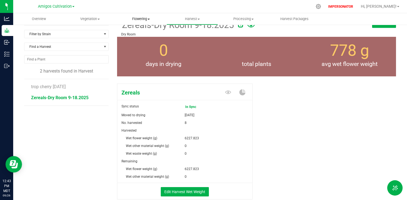
scroll to position [43, 0]
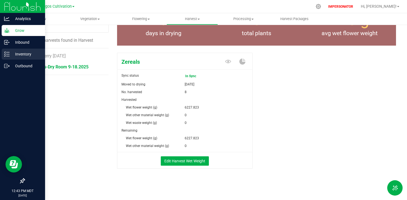
click at [25, 56] on p "Inventory" at bounding box center [26, 54] width 33 height 7
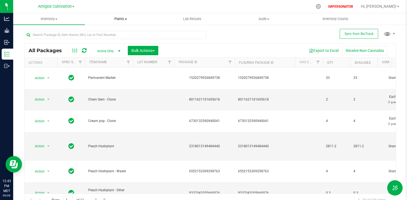
click at [127, 20] on span "Plants" at bounding box center [120, 18] width 71 height 5
click at [108, 40] on span "Waste log" at bounding box center [101, 39] width 33 height 5
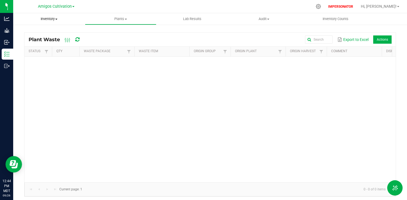
click at [52, 18] on span "Inventory" at bounding box center [49, 18] width 72 height 5
click at [38, 46] on span "Waste log" at bounding box center [29, 46] width 33 height 5
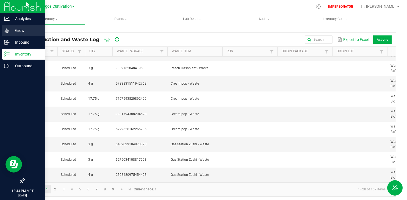
click at [13, 33] on p "Grow" at bounding box center [26, 30] width 33 height 7
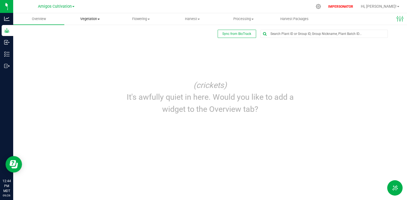
click at [89, 19] on span "Vegetation" at bounding box center [90, 18] width 51 height 5
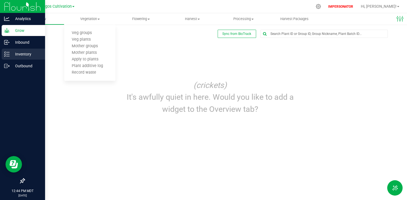
click at [13, 54] on p "Inventory" at bounding box center [26, 54] width 33 height 7
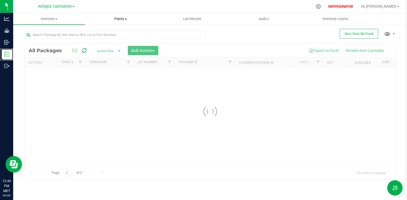
click at [120, 19] on span "Plants" at bounding box center [120, 18] width 71 height 5
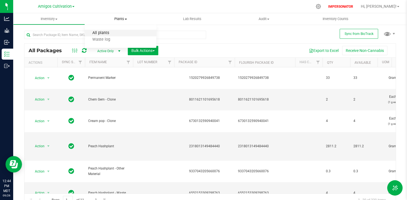
click at [113, 34] on span "All plants" at bounding box center [101, 33] width 32 height 5
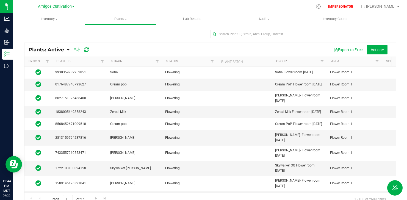
click at [69, 49] on icon at bounding box center [68, 49] width 3 height 5
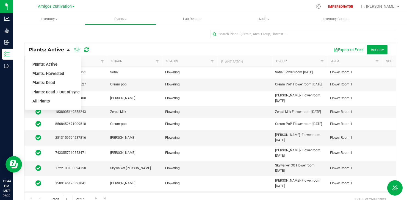
click at [55, 80] on div "Plants: Dead" at bounding box center [52, 82] width 41 height 9
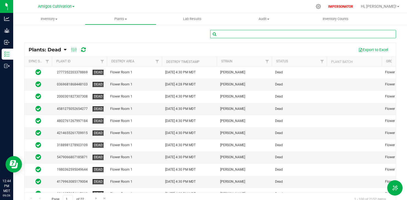
click at [256, 34] on input "text" at bounding box center [303, 34] width 186 height 8
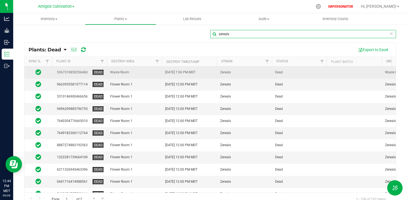
type input "zereals"
click at [247, 75] on td "Zereals" at bounding box center [244, 72] width 55 height 12
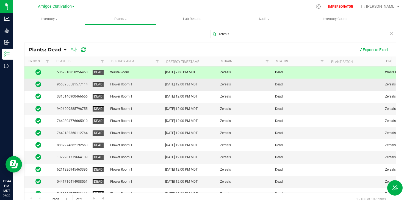
click at [245, 83] on span "Zereals" at bounding box center [244, 84] width 48 height 5
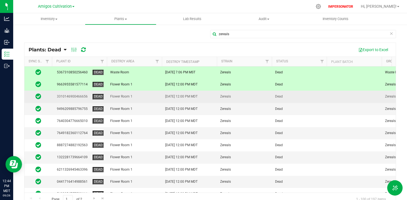
click at [243, 95] on span "Zereals" at bounding box center [244, 96] width 48 height 5
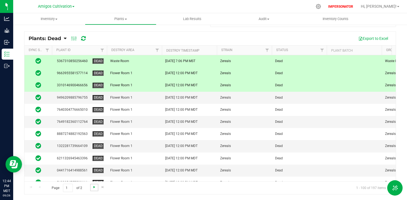
click at [93, 188] on span "Go to the next page" at bounding box center [94, 187] width 4 height 4
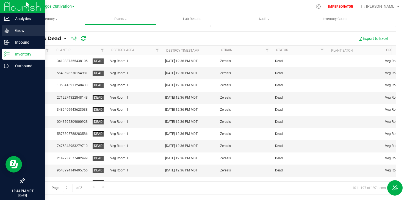
click at [18, 27] on p "Grow" at bounding box center [26, 30] width 33 height 7
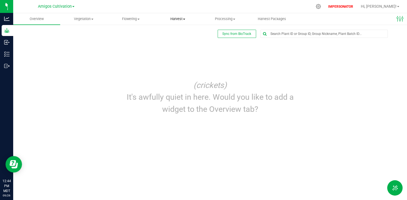
click at [173, 16] on uib-tab-heading "Harvest Harvests Harvested plants" at bounding box center [178, 18] width 46 height 11
click at [165, 33] on span "Harvests" at bounding box center [169, 33] width 30 height 5
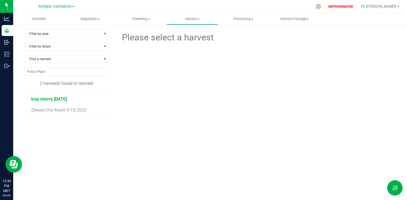
click at [62, 97] on span "trop cherry 9/18/2025" at bounding box center [49, 98] width 36 height 5
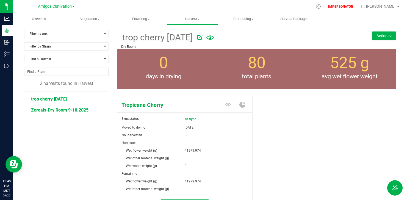
click at [70, 110] on span "Zereals-Dry Room 9-18.2025" at bounding box center [59, 109] width 57 height 5
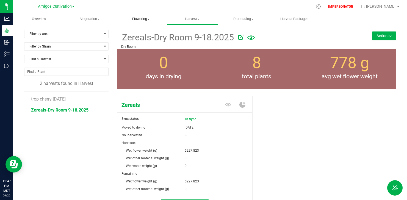
click at [147, 14] on uib-tab-heading "Flowering Create harvest Flowering groups Flowering plants Apply to plants Plan…" at bounding box center [141, 18] width 51 height 11
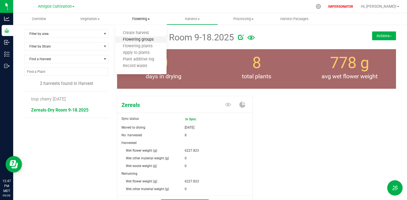
click at [135, 40] on span "Flowering groups" at bounding box center [138, 39] width 46 height 5
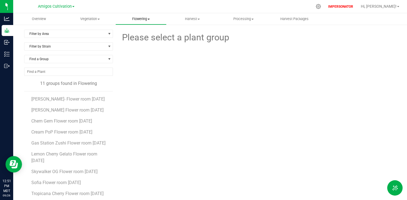
click at [139, 16] on uib-tab-heading "Flowering Create harvest Flowering groups Flowering plants Apply to plants Plan…" at bounding box center [141, 18] width 51 height 11
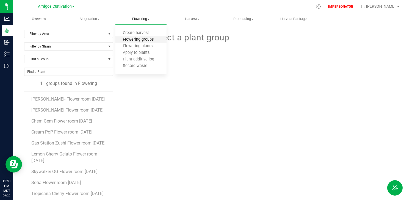
click at [135, 39] on span "Flowering groups" at bounding box center [138, 39] width 46 height 5
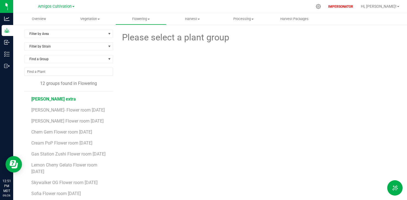
click at [51, 98] on span "brock purdy extra" at bounding box center [53, 98] width 44 height 5
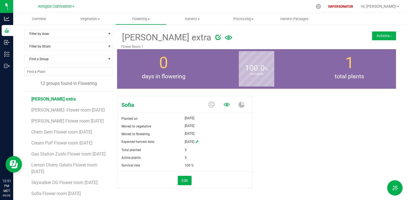
click at [224, 105] on icon at bounding box center [227, 105] width 6 height 4
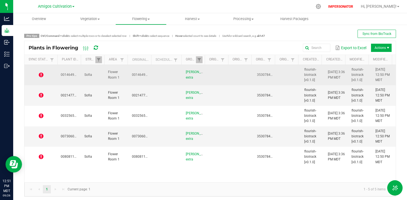
click at [40, 74] on icon at bounding box center [41, 74] width 5 height 5
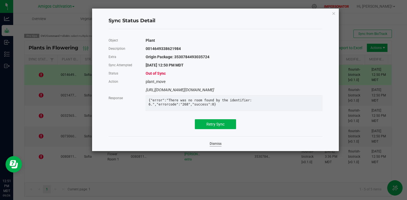
click at [213, 146] on link "Dismiss" at bounding box center [216, 143] width 12 height 5
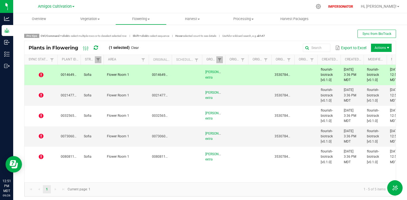
click at [148, 61] on span at bounding box center [148, 103] width 2 height 96
click at [126, 71] on td "Flower Room 1" at bounding box center [126, 75] width 45 height 21
click at [38, 72] on td at bounding box center [40, 75] width 33 height 21
click at [40, 74] on icon at bounding box center [41, 74] width 5 height 5
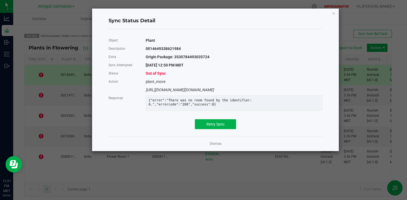
click at [217, 145] on app-cancel-button "Dismiss" at bounding box center [216, 144] width 12 height 6
click at [217, 146] on link "Dismiss" at bounding box center [216, 143] width 12 height 5
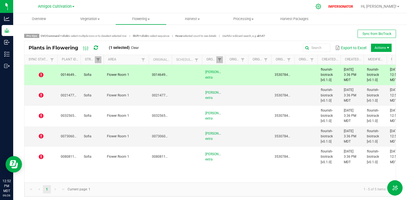
click at [321, 7] on icon at bounding box center [318, 7] width 6 height 6
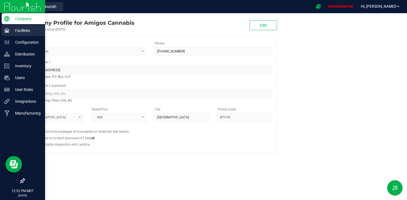
click at [15, 31] on p "Facilities" at bounding box center [26, 30] width 33 height 7
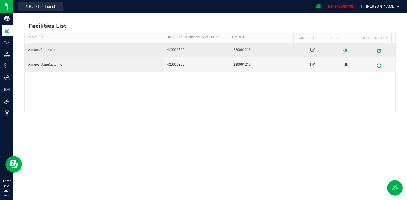
click at [343, 50] on icon at bounding box center [345, 50] width 5 height 4
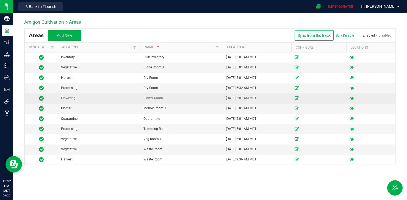
drag, startPoint x: 170, startPoint y: 99, endPoint x: 138, endPoint y: 98, distance: 31.9
click at [138, 98] on tr "Flowering Flower Room 1 09/17/2025 5:01 AM MDT" at bounding box center [213, 98] width 376 height 10
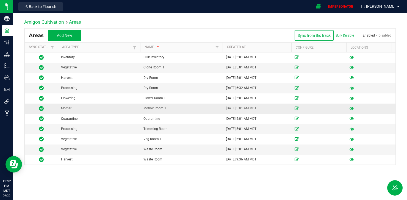
click at [262, 104] on td "09/17/2025 5:01 AM MDT" at bounding box center [256, 109] width 69 height 10
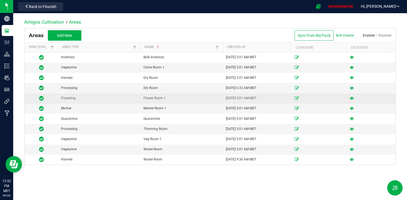
click at [297, 96] on icon at bounding box center [296, 97] width 4 height 3
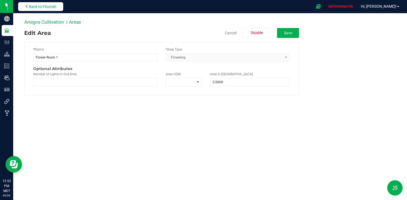
click at [38, 3] on button "Back to Flourish" at bounding box center [40, 6] width 45 height 9
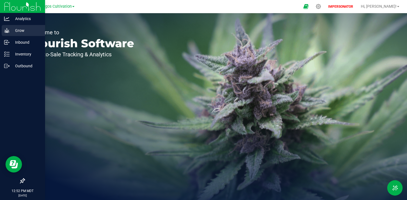
click at [11, 33] on p "Grow" at bounding box center [26, 30] width 33 height 7
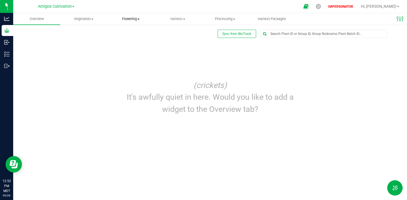
click at [133, 16] on uib-tab-heading "Flowering Create harvest Flowering groups Flowering plants Apply to plants Plan…" at bounding box center [131, 18] width 46 height 11
click at [129, 38] on span "Flowering groups" at bounding box center [130, 39] width 46 height 5
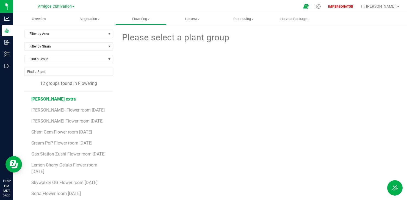
click at [58, 101] on span "brock purdy extra" at bounding box center [53, 98] width 44 height 5
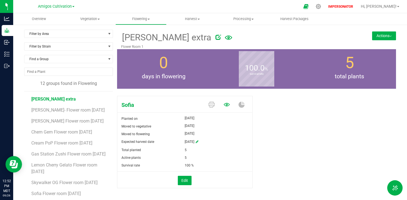
click at [226, 104] on icon at bounding box center [227, 105] width 6 height 6
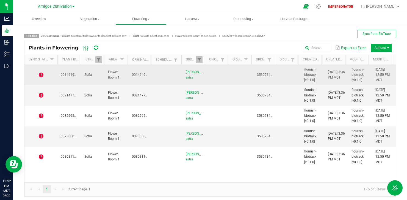
click at [39, 73] on icon at bounding box center [41, 74] width 5 height 5
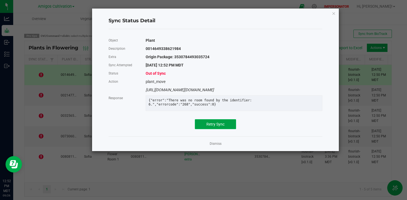
click at [211, 126] on span "Retry Sync" at bounding box center [215, 124] width 18 height 4
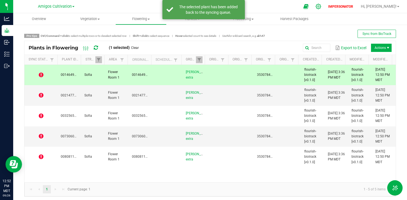
click at [321, 4] on icon at bounding box center [318, 7] width 6 height 6
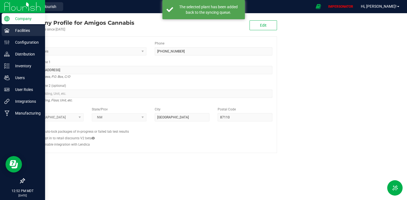
click at [18, 34] on div "Facilities" at bounding box center [23, 30] width 43 height 11
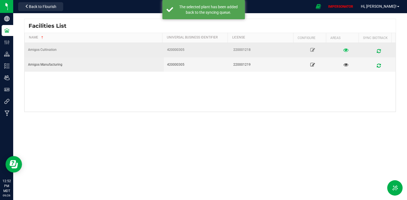
click at [343, 49] on icon at bounding box center [345, 50] width 5 height 4
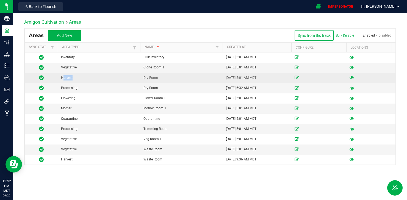
drag, startPoint x: 62, startPoint y: 79, endPoint x: 94, endPoint y: 79, distance: 31.3
click at [94, 79] on div "Harvest" at bounding box center [99, 77] width 76 height 5
drag, startPoint x: 169, startPoint y: 78, endPoint x: 133, endPoint y: 78, distance: 36.3
click at [133, 78] on tr "Harvest Dry Room 09/17/2025 5:01 AM MDT" at bounding box center [213, 78] width 376 height 10
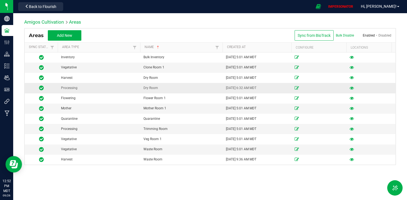
click at [130, 88] on div "Processing" at bounding box center [99, 87] width 76 height 5
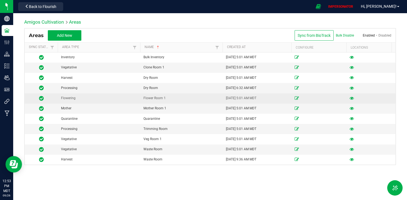
drag, startPoint x: 140, startPoint y: 101, endPoint x: 187, endPoint y: 100, distance: 47.5
click at [188, 101] on td "Flower Room 1" at bounding box center [181, 98] width 82 height 10
drag, startPoint x: 173, startPoint y: 100, endPoint x: 137, endPoint y: 95, distance: 36.0
click at [137, 95] on tr "Flowering Flower Room 1 09/17/2025 5:01 AM MDT" at bounding box center [213, 98] width 376 height 10
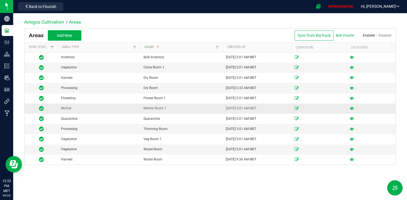
click at [169, 105] on td "Mother Room 1" at bounding box center [181, 109] width 82 height 10
click at [44, 11] on div "Back to Flourish" at bounding box center [40, 6] width 49 height 11
click at [44, 5] on span "Back to Flourish" at bounding box center [42, 6] width 27 height 4
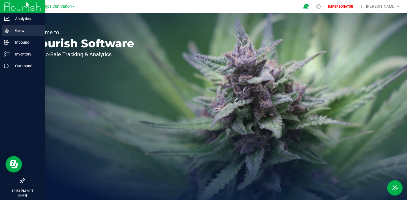
click at [19, 30] on p "Grow" at bounding box center [26, 30] width 33 height 7
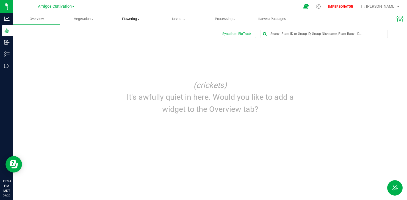
click at [131, 20] on span "Flowering" at bounding box center [131, 18] width 46 height 5
click at [140, 39] on span "Flowering groups" at bounding box center [130, 39] width 46 height 5
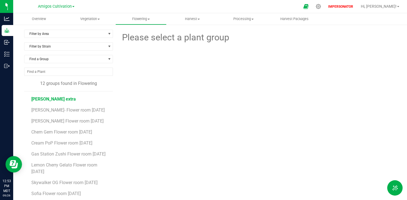
click at [57, 97] on span "brock purdy extra" at bounding box center [53, 98] width 44 height 5
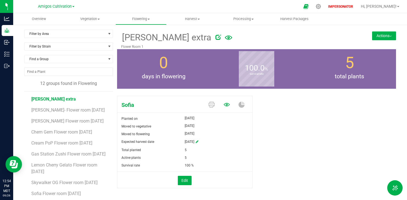
click at [224, 104] on icon at bounding box center [227, 105] width 6 height 6
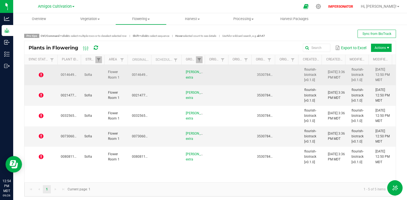
click at [42, 74] on icon at bounding box center [41, 74] width 5 height 5
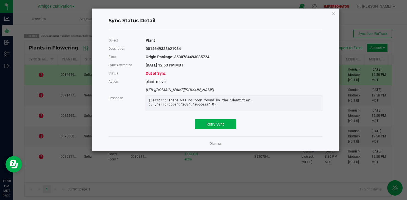
click at [217, 143] on div "Dismiss" at bounding box center [215, 143] width 214 height 15
click at [211, 146] on link "Dismiss" at bounding box center [216, 143] width 12 height 5
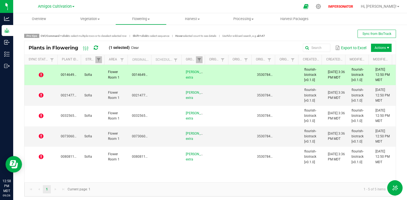
click at [97, 51] on span at bounding box center [96, 47] width 4 height 9
click at [96, 47] on icon at bounding box center [96, 48] width 6 height 6
click at [387, 46] on div "Plants in Flowering (1 selected) Clear Export to Excel Actions" at bounding box center [209, 48] width 371 height 14
click at [386, 46] on span "Actions" at bounding box center [388, 48] width 4 height 4
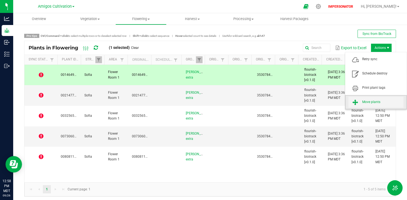
click at [373, 100] on span "Move plants" at bounding box center [382, 102] width 41 height 5
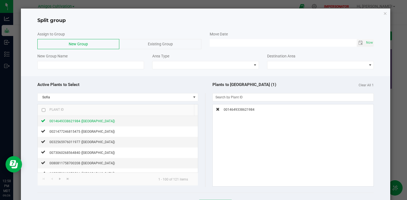
click at [148, 43] on span "Existing Group" at bounding box center [160, 44] width 25 height 4
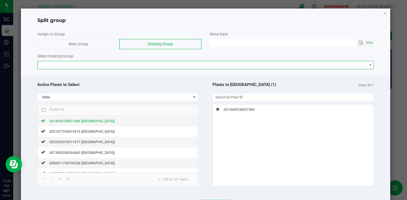
click at [117, 66] on span at bounding box center [202, 65] width 329 height 8
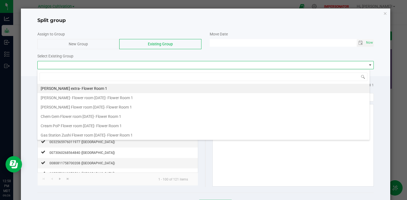
click at [283, 54] on div "Select Existing Group" at bounding box center [205, 56] width 336 height 6
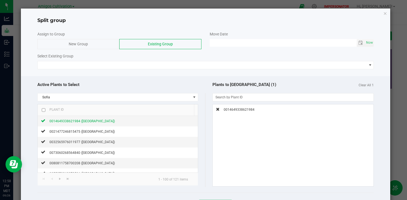
click at [86, 42] on span "New Group" at bounding box center [78, 44] width 19 height 4
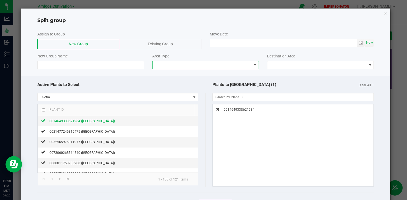
click at [168, 64] on span at bounding box center [201, 65] width 99 height 8
click at [167, 83] on li "Flowering" at bounding box center [203, 84] width 105 height 9
click at [170, 66] on span "Flowering" at bounding box center [201, 65] width 99 height 8
click at [170, 73] on li "Vegetative" at bounding box center [203, 74] width 105 height 9
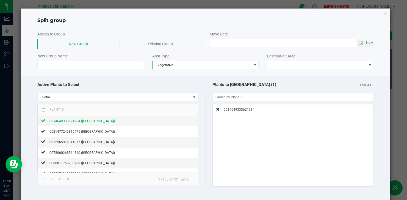
click at [144, 83] on div "Active Plants to Select" at bounding box center [121, 85] width 168 height 12
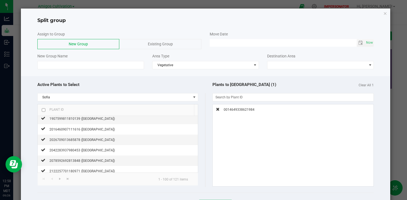
scroll to position [0, 0]
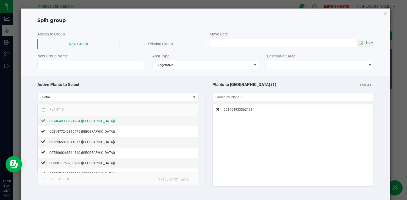
click at [383, 13] on icon "button" at bounding box center [385, 13] width 4 height 7
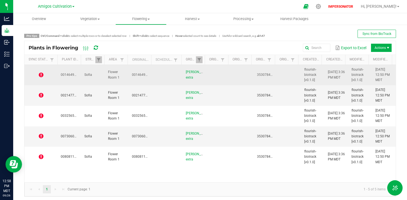
click at [61, 79] on td "0014649338621984" at bounding box center [69, 75] width 24 height 21
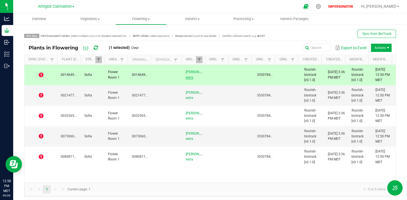
click at [189, 76] on link "brock purdy extra" at bounding box center [198, 74] width 25 height 9
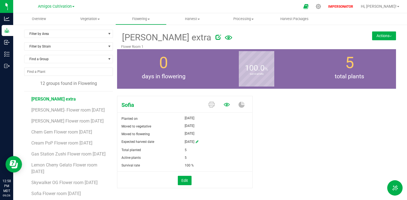
click at [225, 102] on icon at bounding box center [227, 105] width 6 height 6
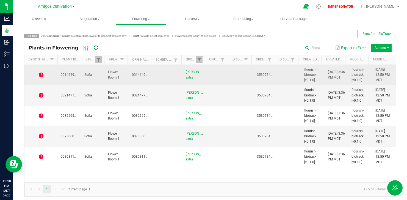
click at [43, 72] on td at bounding box center [40, 75] width 33 height 21
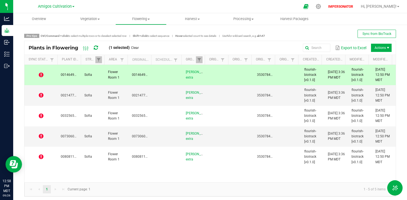
click at [39, 74] on icon at bounding box center [41, 74] width 5 height 5
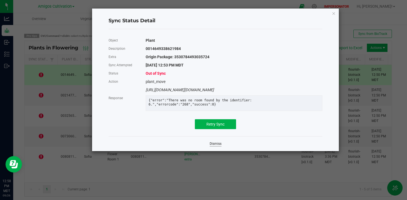
click at [220, 146] on link "Dismiss" at bounding box center [216, 143] width 12 height 5
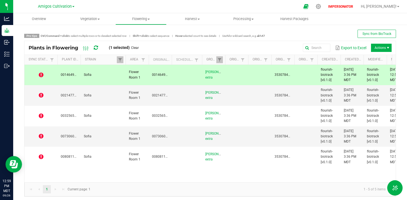
click at [124, 61] on span at bounding box center [125, 103] width 2 height 96
click at [42, 74] on icon at bounding box center [41, 74] width 5 height 5
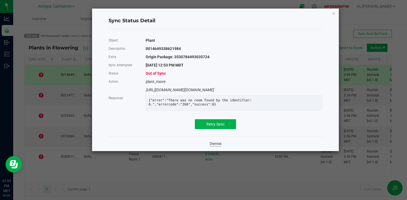
click at [214, 146] on link "Dismiss" at bounding box center [216, 143] width 12 height 5
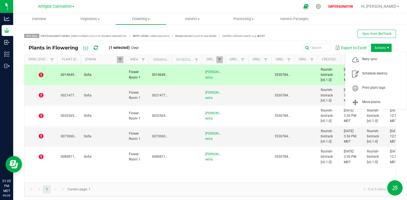
click at [380, 48] on span "Actions" at bounding box center [381, 48] width 21 height 8
click at [366, 97] on span "Move plants" at bounding box center [375, 102] width 55 height 11
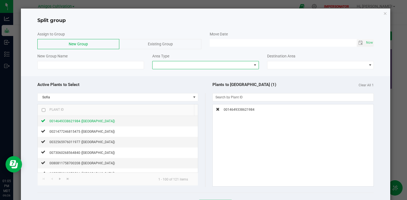
click at [208, 68] on span at bounding box center [201, 65] width 99 height 8
click at [185, 76] on li "Vegetative" at bounding box center [203, 74] width 105 height 9
click at [128, 68] on input at bounding box center [90, 65] width 107 height 8
click at [177, 48] on div "Existing Group" at bounding box center [160, 44] width 82 height 10
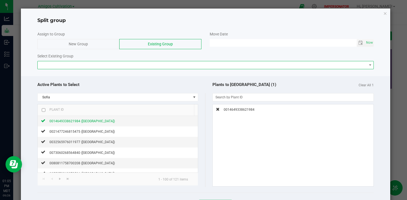
click at [178, 62] on span at bounding box center [202, 65] width 329 height 8
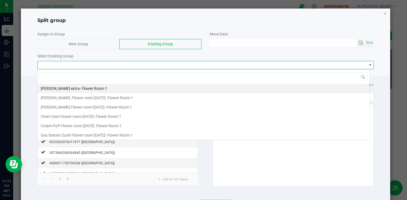
scroll to position [8, 333]
click at [167, 71] on span at bounding box center [203, 76] width 332 height 13
click at [383, 13] on div "Split group" at bounding box center [205, 18] width 369 height 11
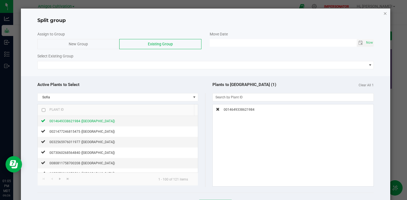
click at [383, 13] on icon "button" at bounding box center [385, 13] width 4 height 7
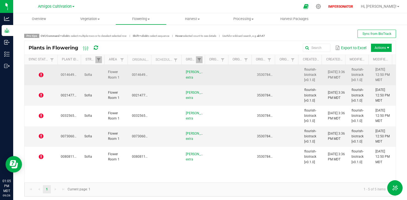
click at [277, 78] on td at bounding box center [289, 75] width 24 height 21
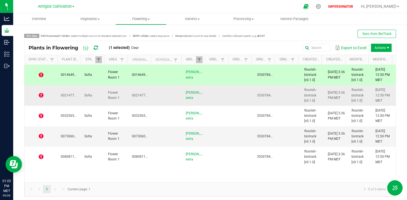
click at [272, 96] on span "3530784493035724" at bounding box center [272, 95] width 31 height 4
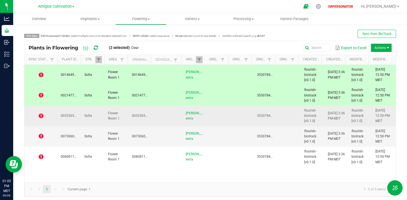
click at [277, 122] on td at bounding box center [289, 116] width 24 height 21
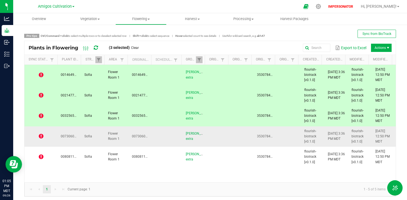
click at [271, 134] on span "3530784493035724" at bounding box center [272, 136] width 31 height 4
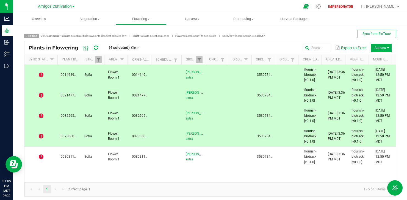
click at [274, 168] on div "0014649338621984 Sofia Flower Room 1 0014649338621984 brock purdy extra 3530784…" at bounding box center [209, 124] width 371 height 118
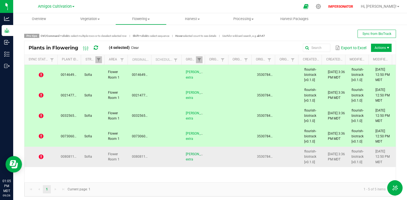
click at [287, 161] on td at bounding box center [289, 157] width 24 height 20
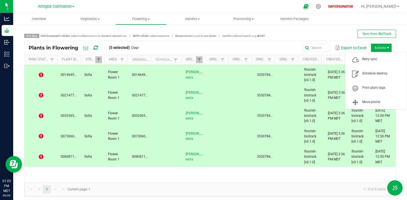
click at [386, 46] on span "Actions" at bounding box center [388, 48] width 4 height 4
click at [367, 73] on span "Schedule destroy" at bounding box center [382, 73] width 41 height 5
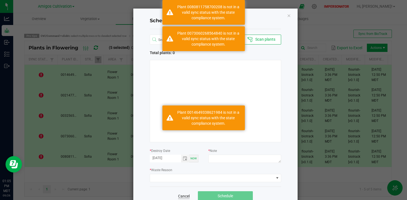
click at [179, 194] on link "Cancel" at bounding box center [184, 195] width 12 height 5
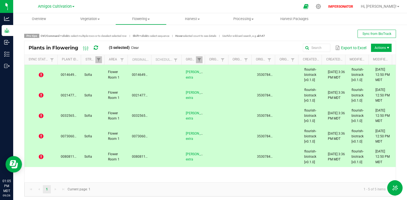
click at [60, 73] on td "0014649338621984" at bounding box center [69, 75] width 24 height 21
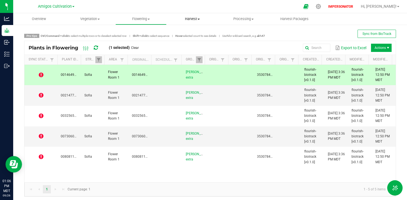
click at [190, 17] on span "Harvest" at bounding box center [192, 18] width 51 height 5
click at [185, 33] on span "Harvests" at bounding box center [181, 33] width 30 height 5
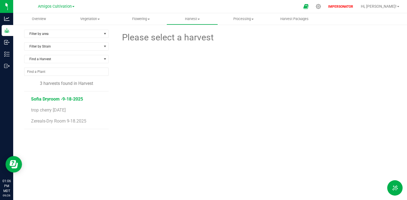
click at [58, 101] on span "Sofia Dryroom -9-18-2025" at bounding box center [57, 98] width 52 height 5
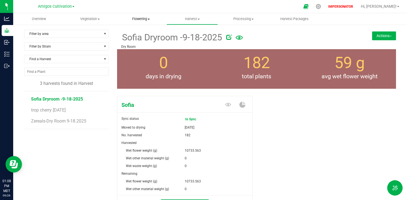
click at [144, 19] on span "Flowering" at bounding box center [141, 18] width 51 height 5
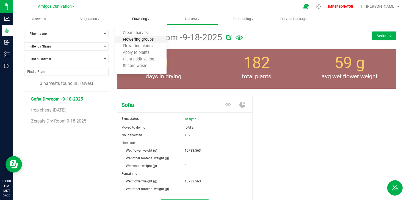
click at [140, 40] on span "Flowering groups" at bounding box center [138, 39] width 46 height 5
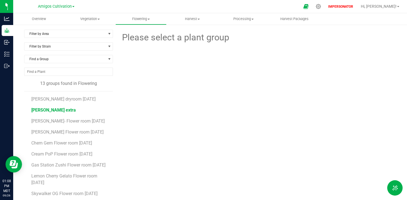
click at [57, 108] on span "brock purdy extra" at bounding box center [53, 109] width 44 height 5
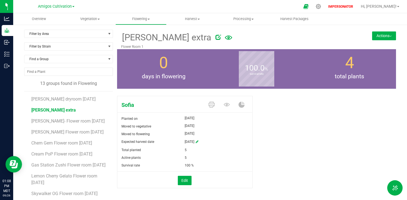
click at [387, 35] on button "Actions" at bounding box center [384, 35] width 24 height 9
